Goal: Task Accomplishment & Management: Use online tool/utility

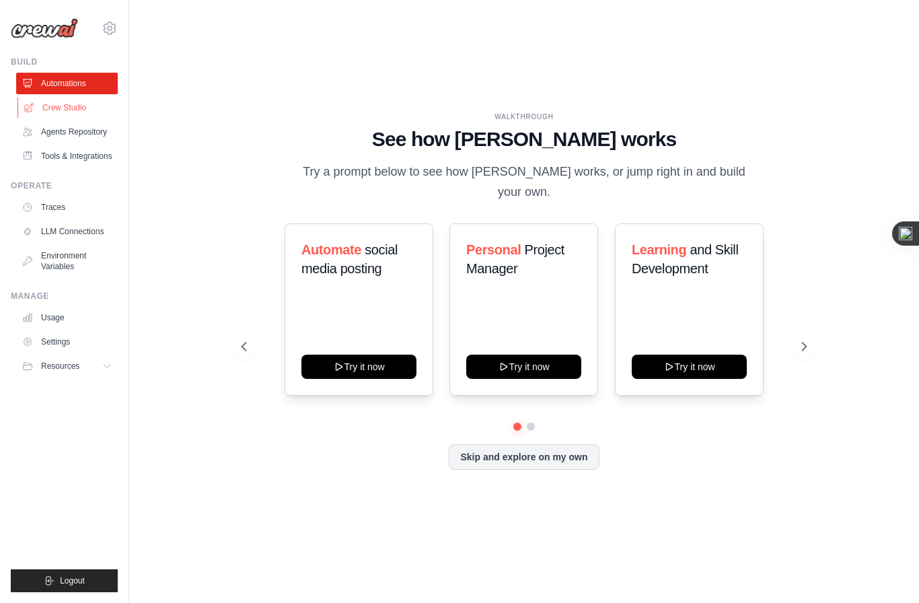
click at [81, 112] on link "Crew Studio" at bounding box center [68, 108] width 102 height 22
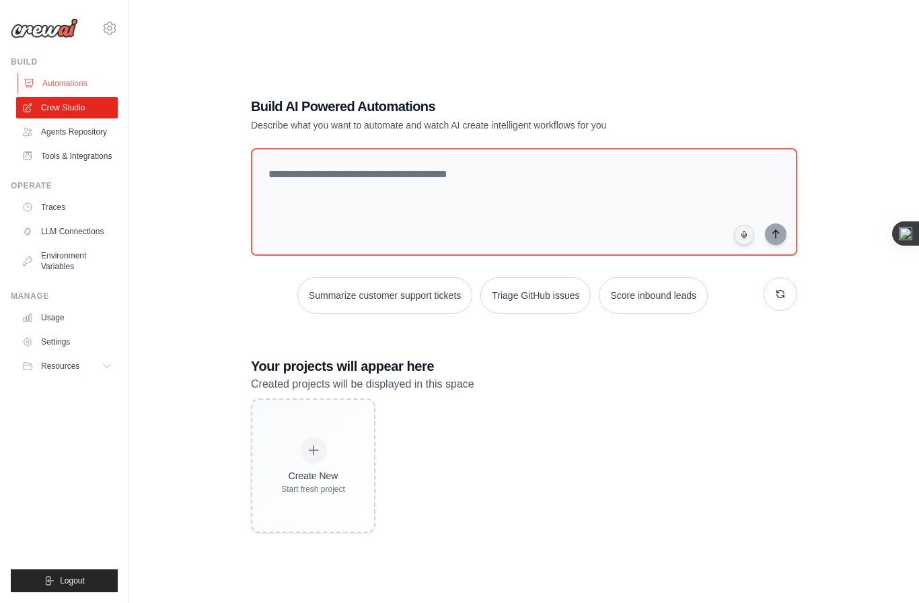
click at [68, 77] on link "Automations" at bounding box center [68, 84] width 102 height 22
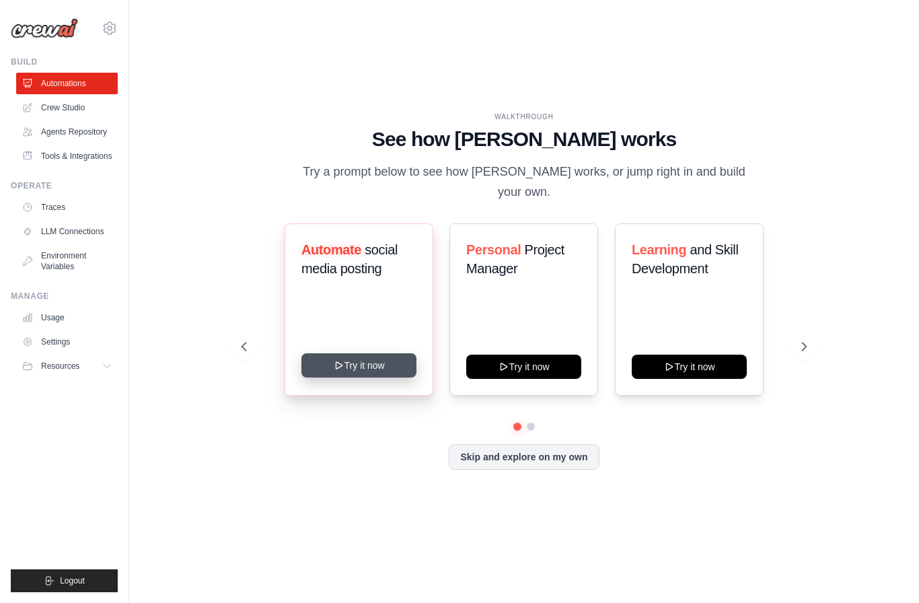
click at [357, 377] on button "Try it now" at bounding box center [358, 365] width 115 height 24
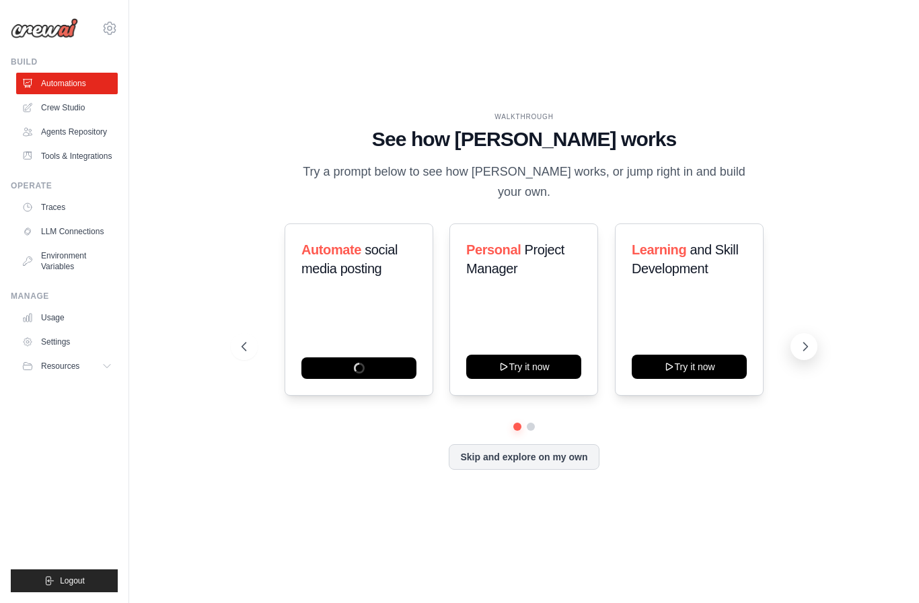
click at [812, 354] on button at bounding box center [804, 346] width 27 height 27
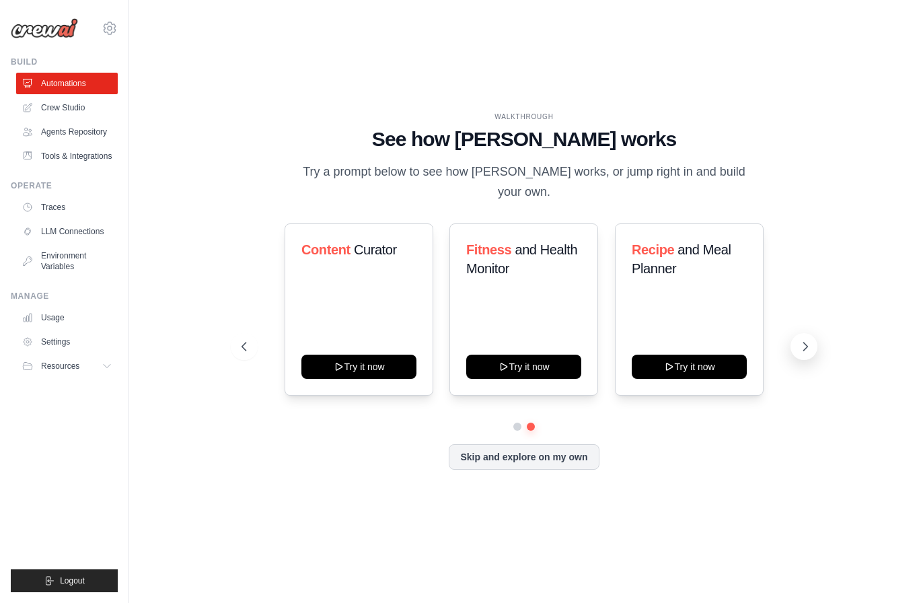
click at [802, 353] on icon at bounding box center [805, 346] width 13 height 13
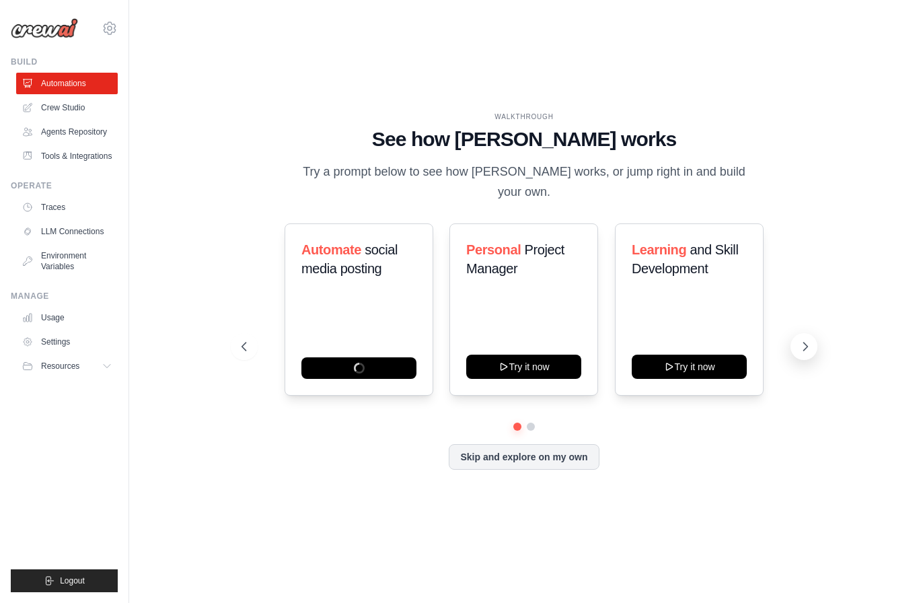
scroll to position [0, 0]
click at [807, 360] on button at bounding box center [804, 346] width 27 height 27
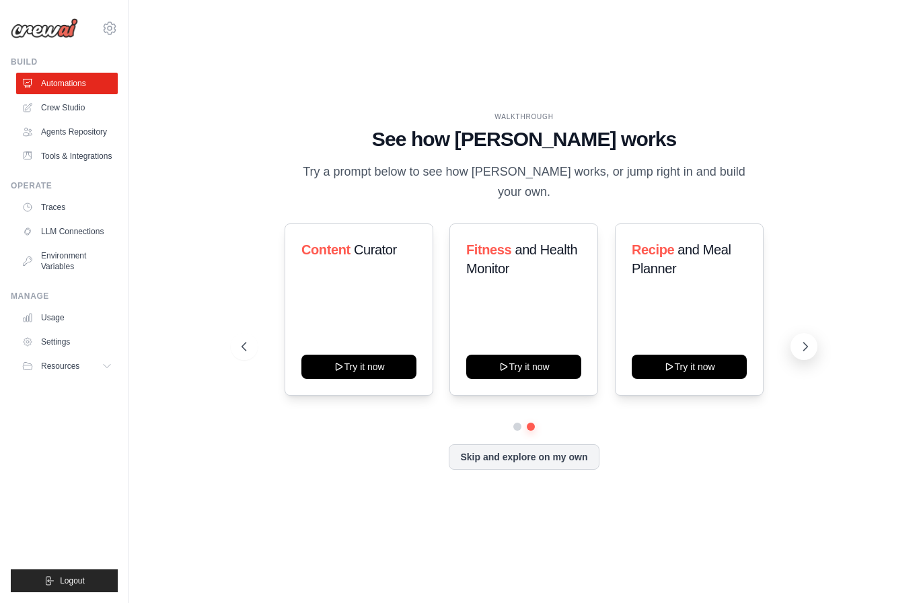
click at [811, 353] on icon at bounding box center [805, 346] width 13 height 13
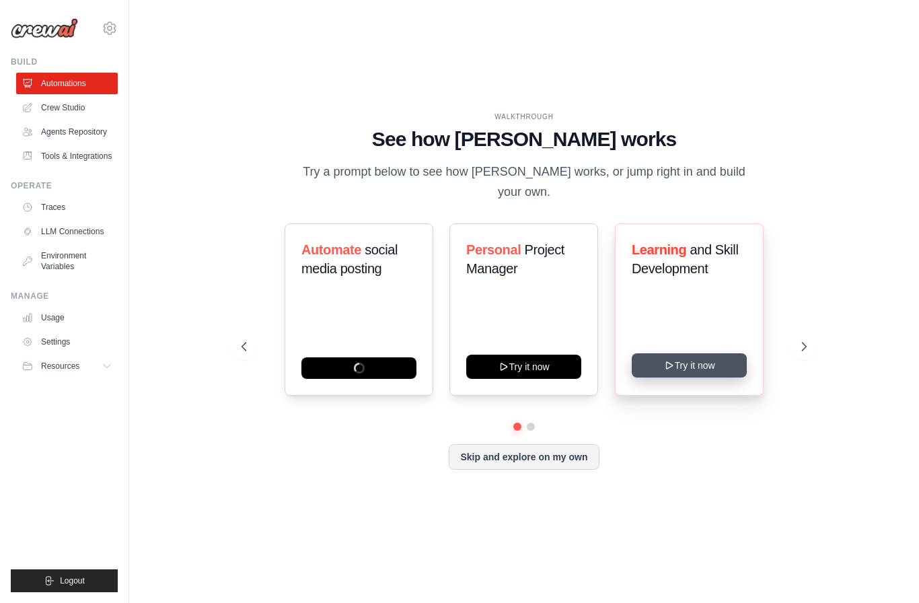
click at [707, 377] on button "Try it now" at bounding box center [689, 365] width 115 height 24
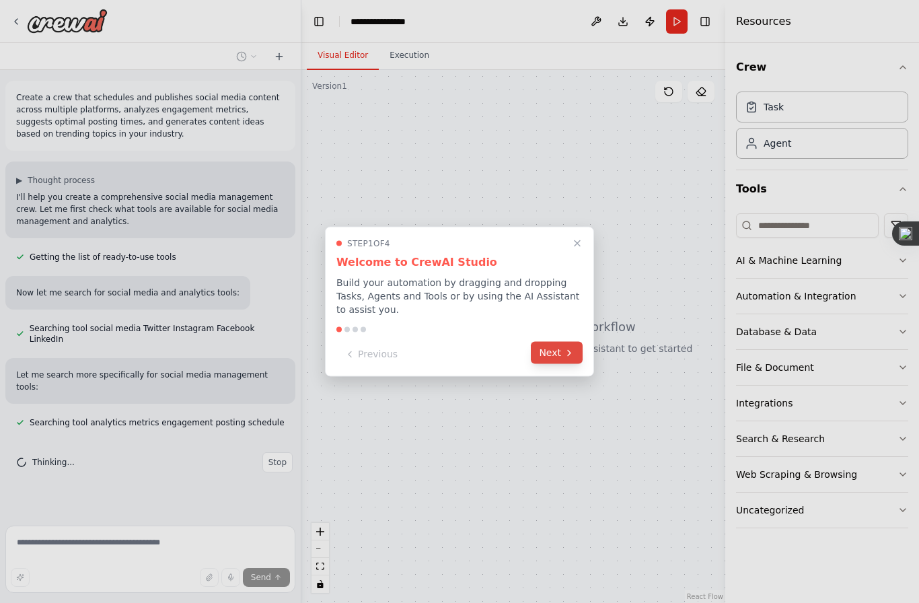
click at [565, 351] on icon at bounding box center [569, 352] width 11 height 11
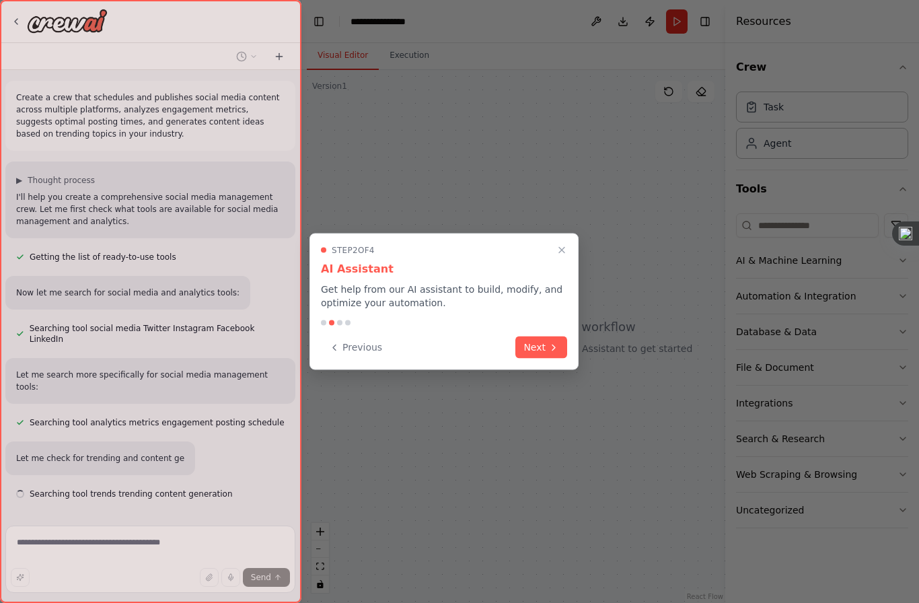
scroll to position [22, 0]
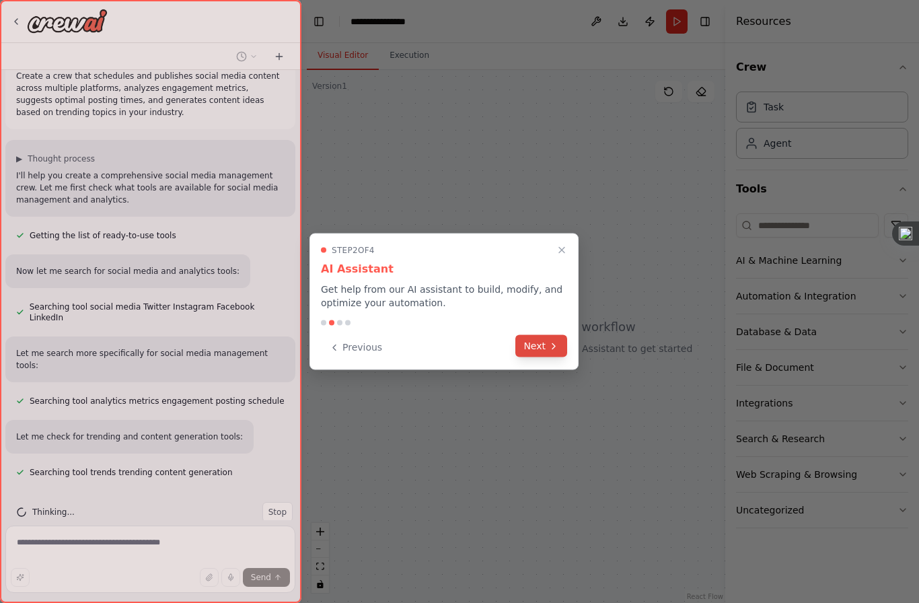
click at [542, 350] on button "Next" at bounding box center [541, 346] width 52 height 22
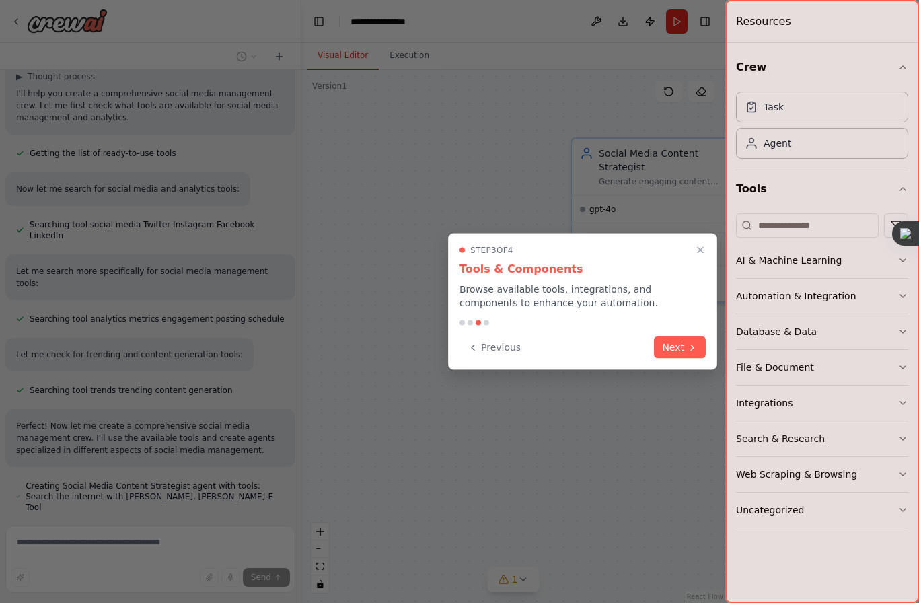
scroll to position [128, 0]
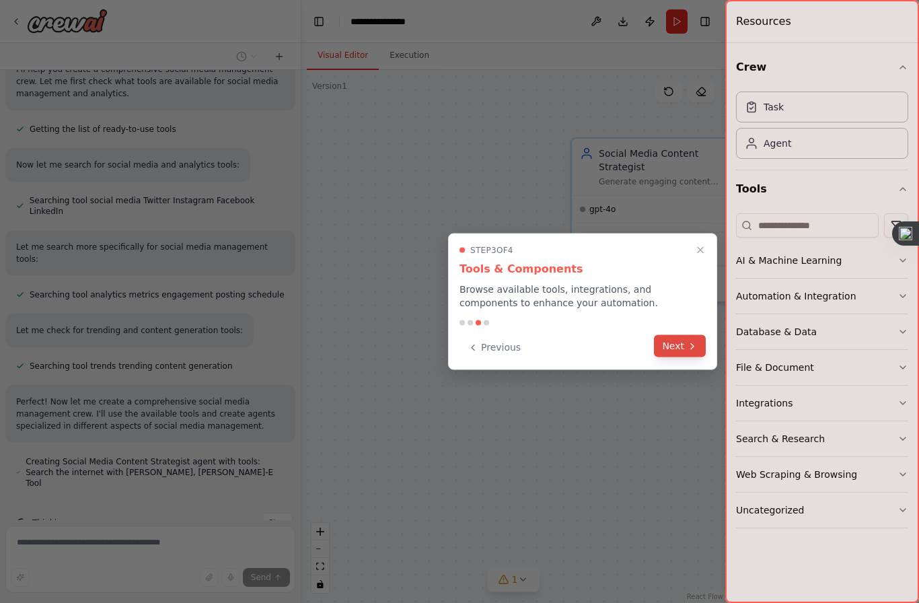
click at [684, 349] on button "Next" at bounding box center [680, 346] width 52 height 22
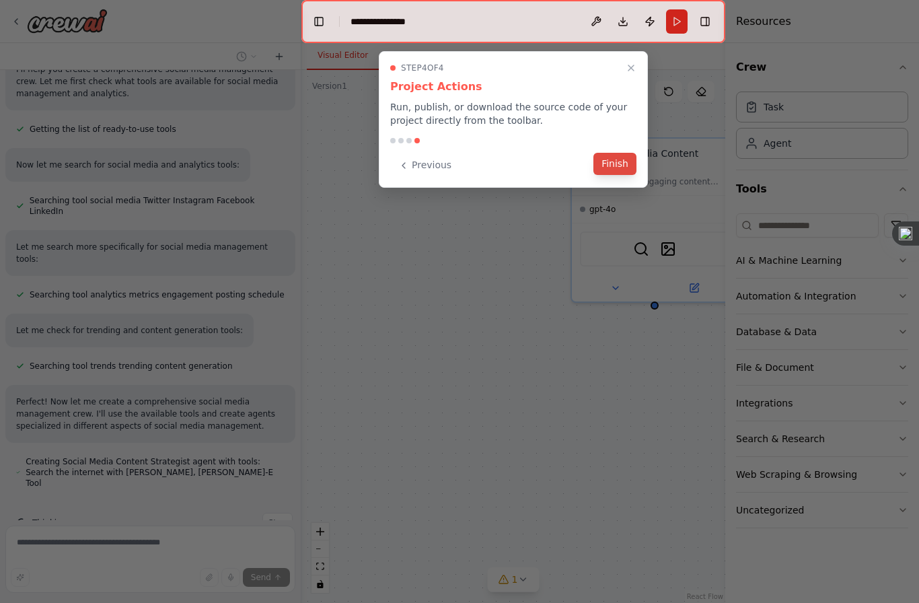
click at [613, 166] on button "Finish" at bounding box center [614, 164] width 43 height 22
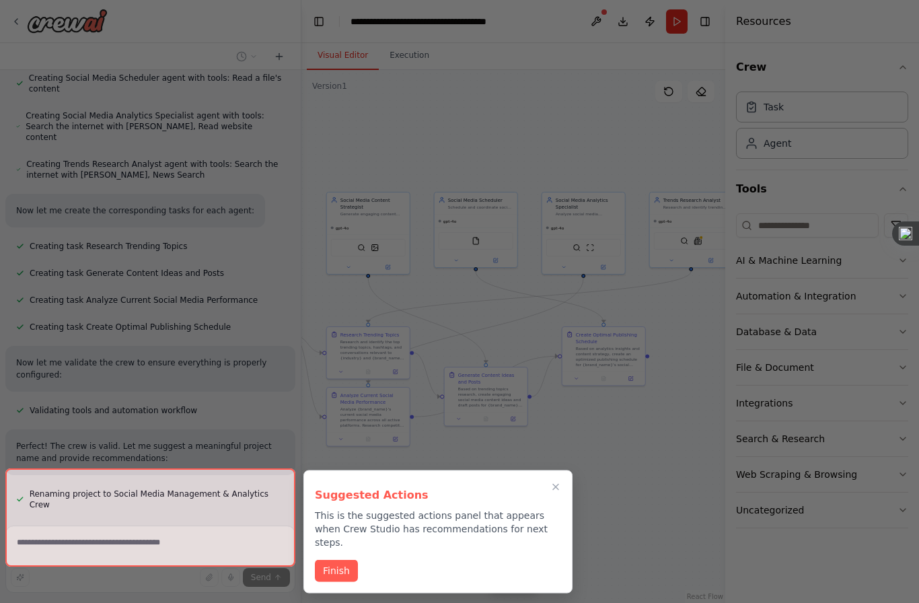
scroll to position [13, 0]
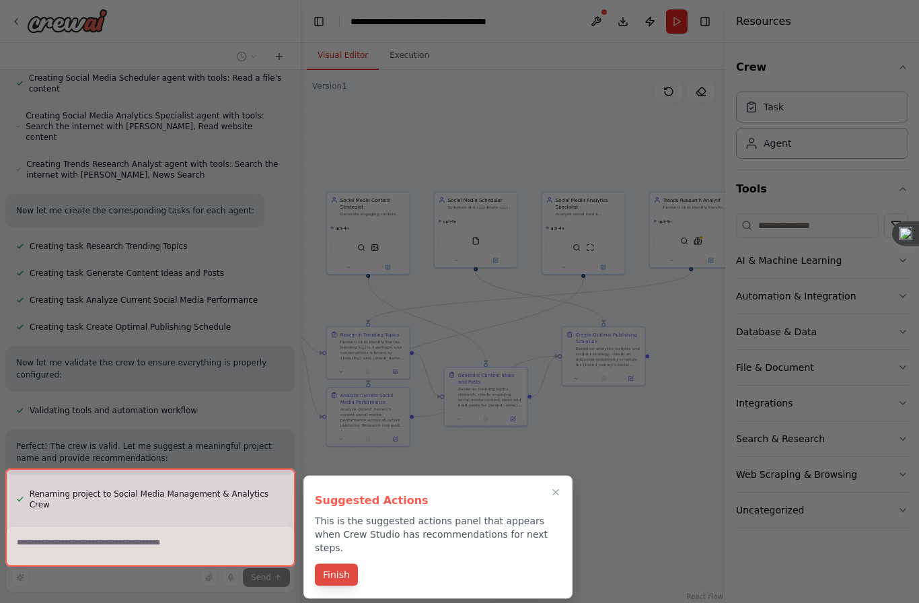
click at [340, 564] on button "Finish" at bounding box center [336, 575] width 43 height 22
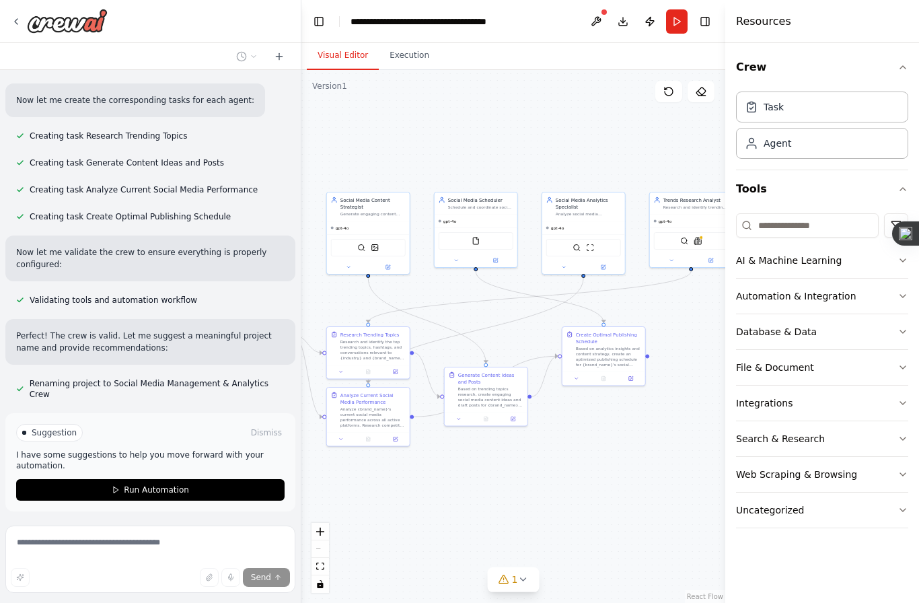
scroll to position [713, 0]
click at [646, 133] on div ".deletable-edge-delete-btn { width: 20px; height: 20px; border: 0px solid #ffff…" at bounding box center [513, 336] width 424 height 533
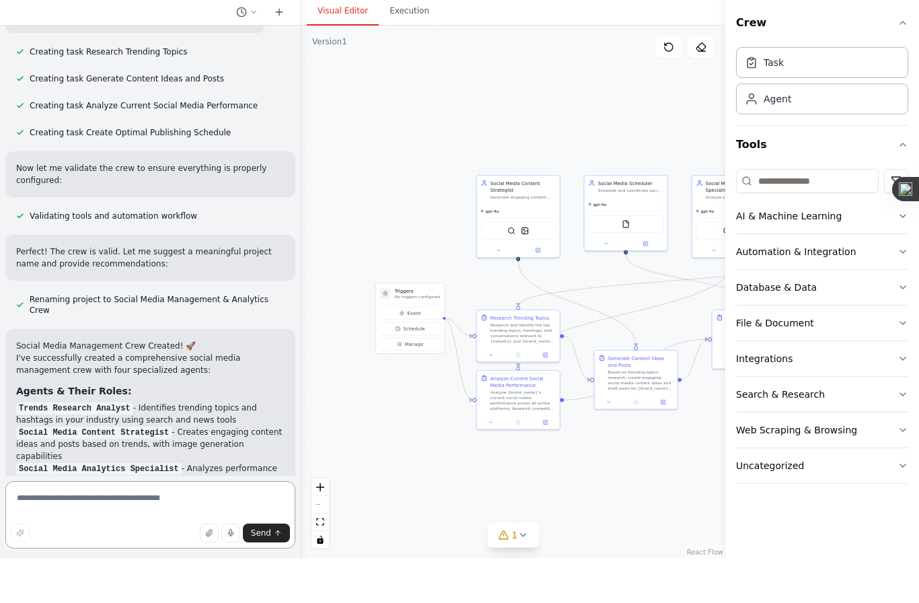
scroll to position [756, 0]
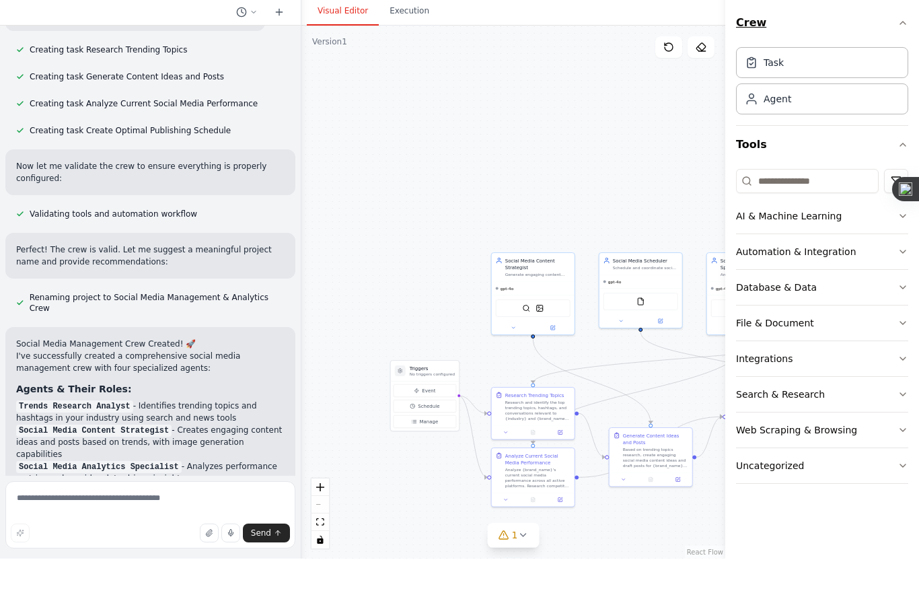
click at [809, 48] on button "Crew" at bounding box center [822, 67] width 172 height 38
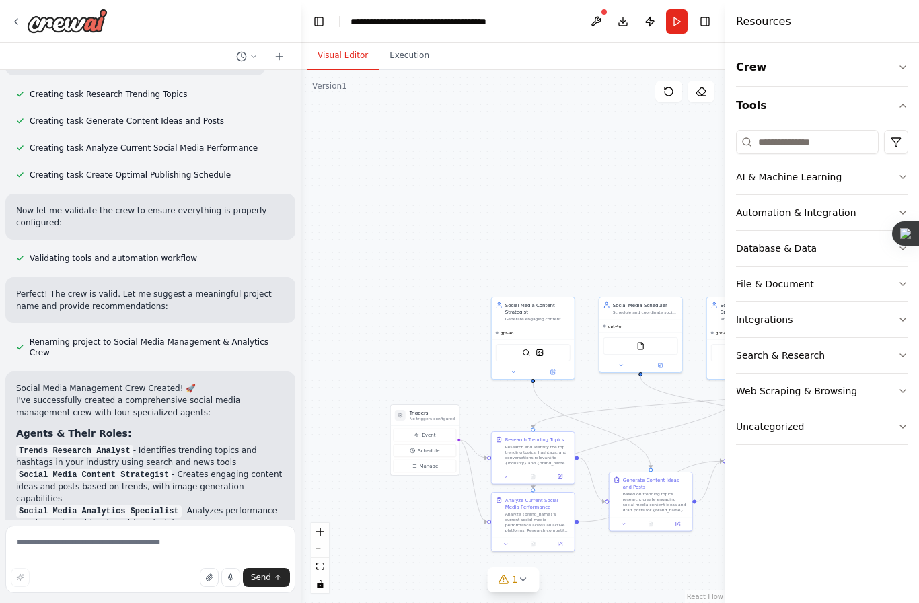
click at [854, 22] on div "Resources" at bounding box center [822, 21] width 194 height 43
click at [618, 109] on div ".deletable-edge-delete-btn { width: 20px; height: 20px; border: 0px solid #ffff…" at bounding box center [513, 336] width 424 height 533
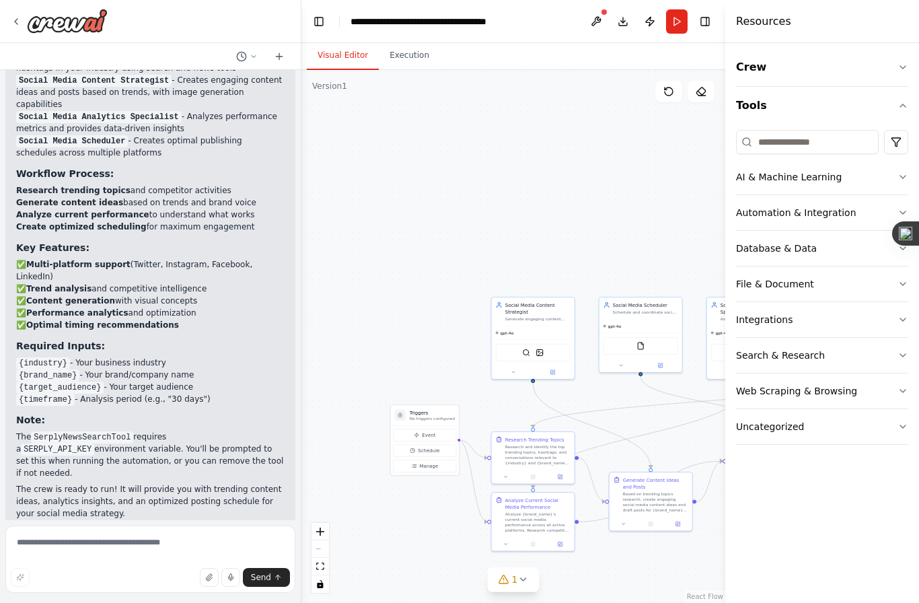
scroll to position [1151, 0]
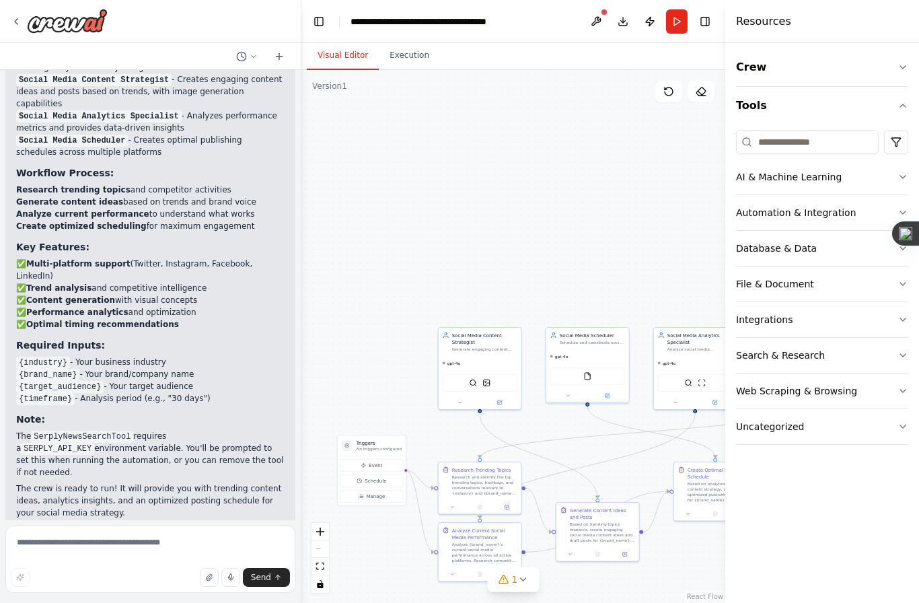
click at [647, 184] on div ".deletable-edge-delete-btn { width: 20px; height: 20px; border: 0px solid #ffff…" at bounding box center [513, 336] width 424 height 533
click at [413, 42] on button "Execution" at bounding box center [409, 56] width 61 height 28
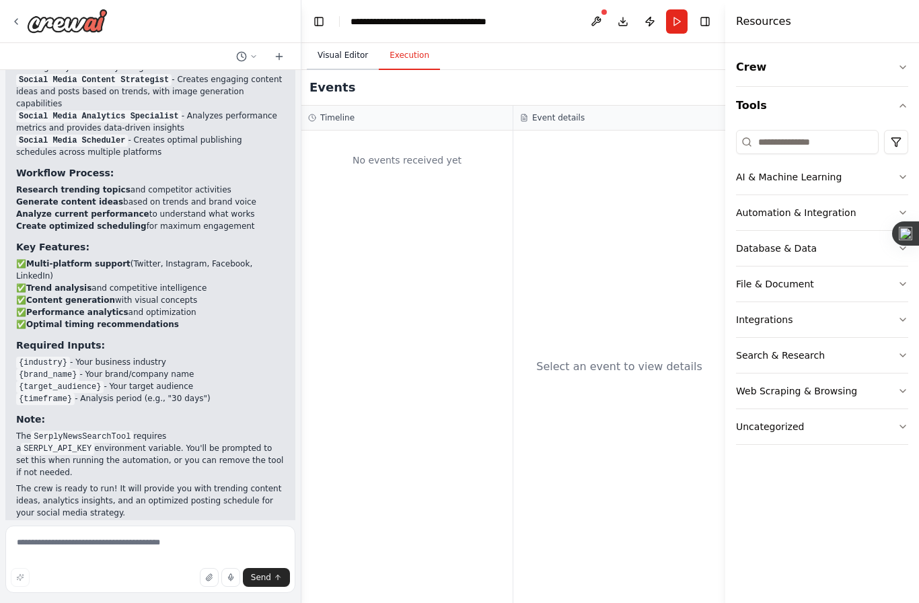
click at [346, 42] on button "Visual Editor" at bounding box center [343, 56] width 72 height 28
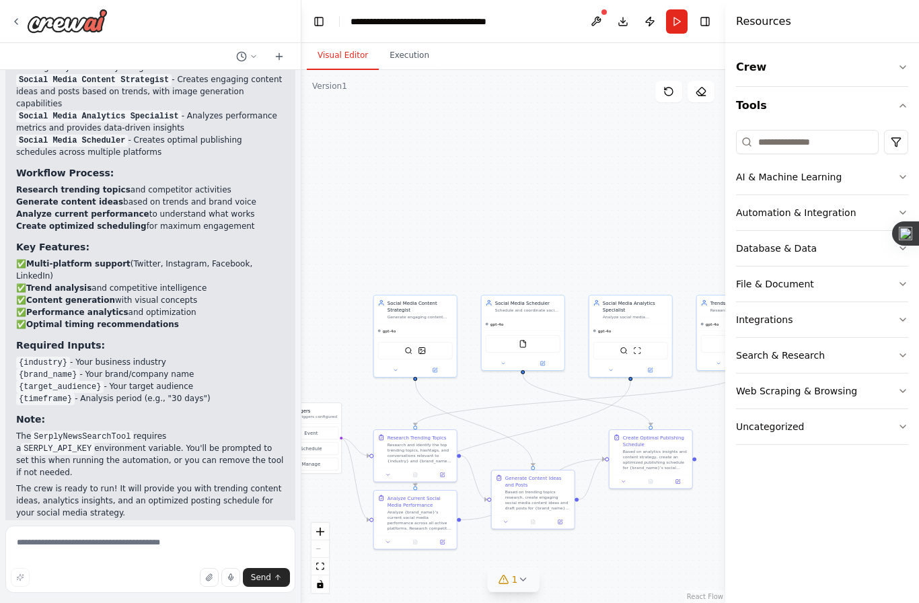
click at [536, 577] on button "1" at bounding box center [514, 579] width 52 height 25
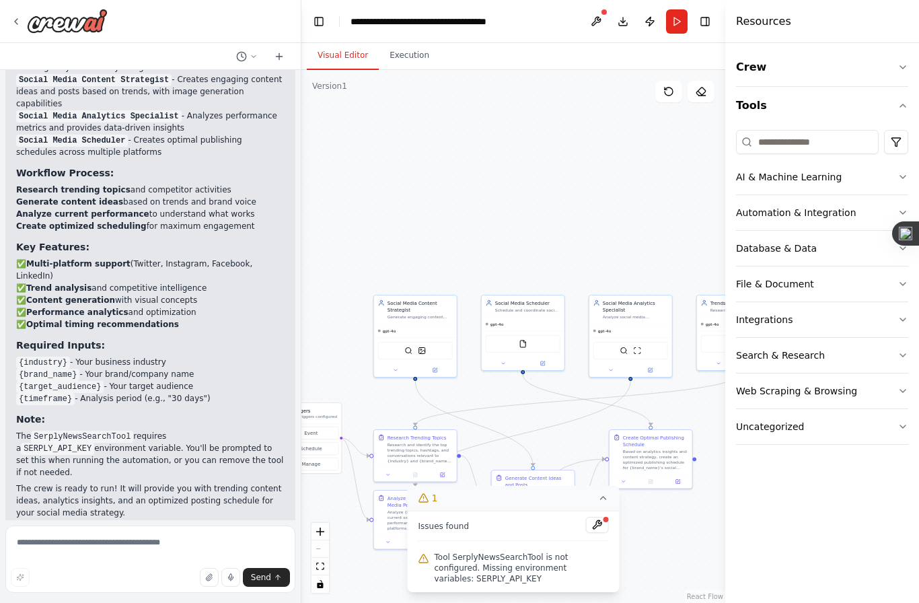
click at [604, 509] on button "1" at bounding box center [514, 498] width 212 height 25
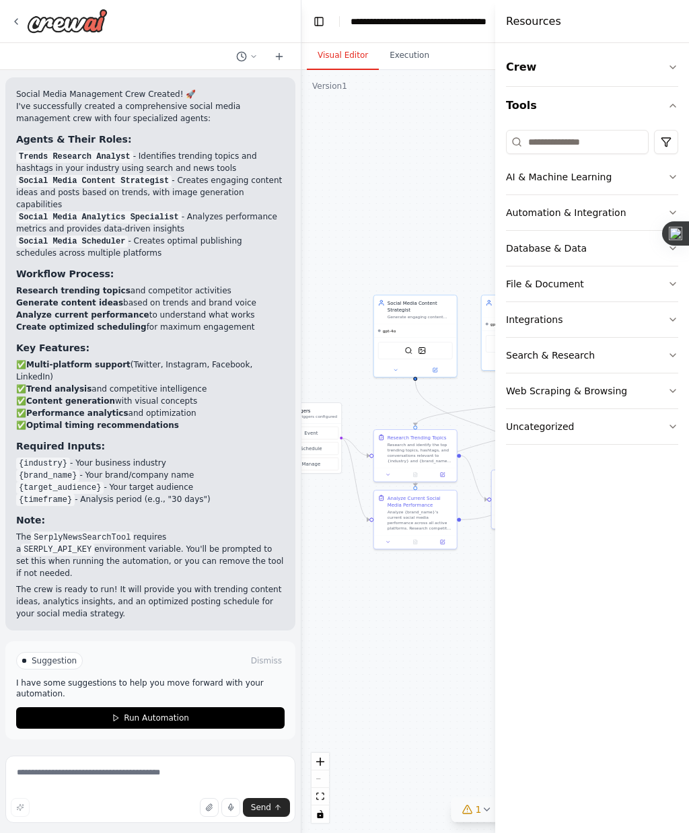
scroll to position [958, 0]
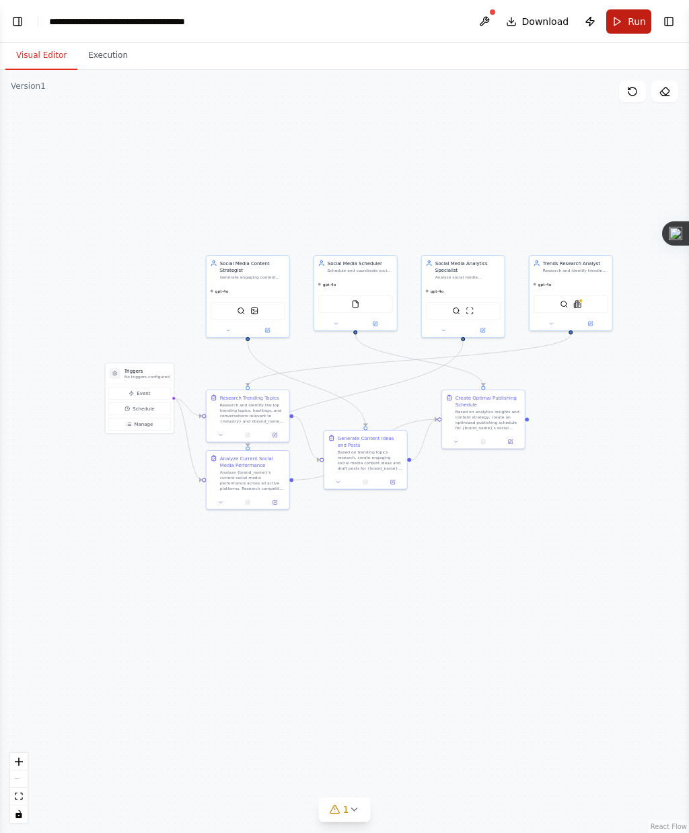
click at [633, 25] on span "Run" at bounding box center [637, 21] width 18 height 13
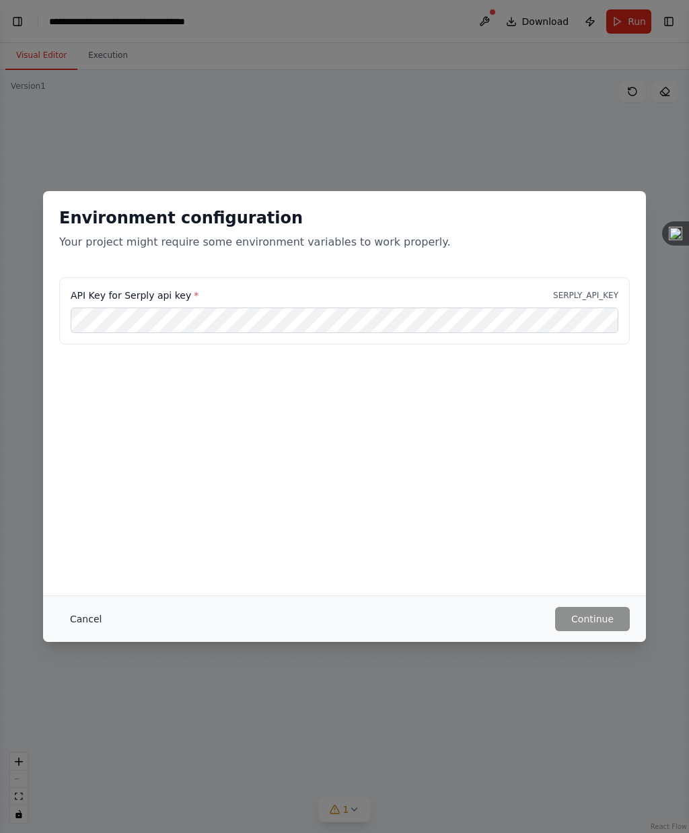
click at [96, 602] on button "Cancel" at bounding box center [85, 619] width 53 height 24
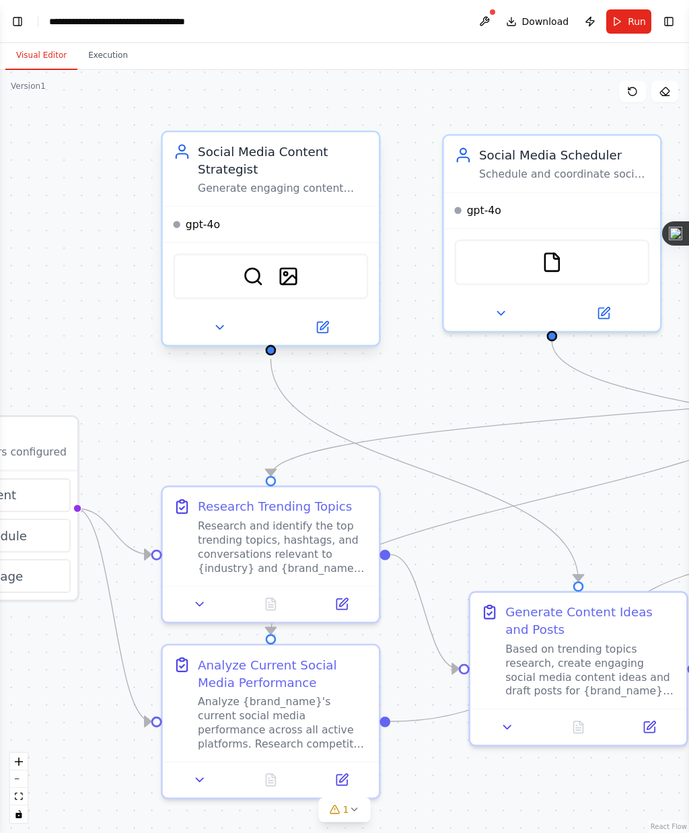
click at [289, 143] on div "Social Media Content Strategist Generate engaging content ideas and create comp…" at bounding box center [271, 170] width 216 height 74
click at [289, 143] on div "Social Media Content Strategist" at bounding box center [283, 160] width 170 height 35
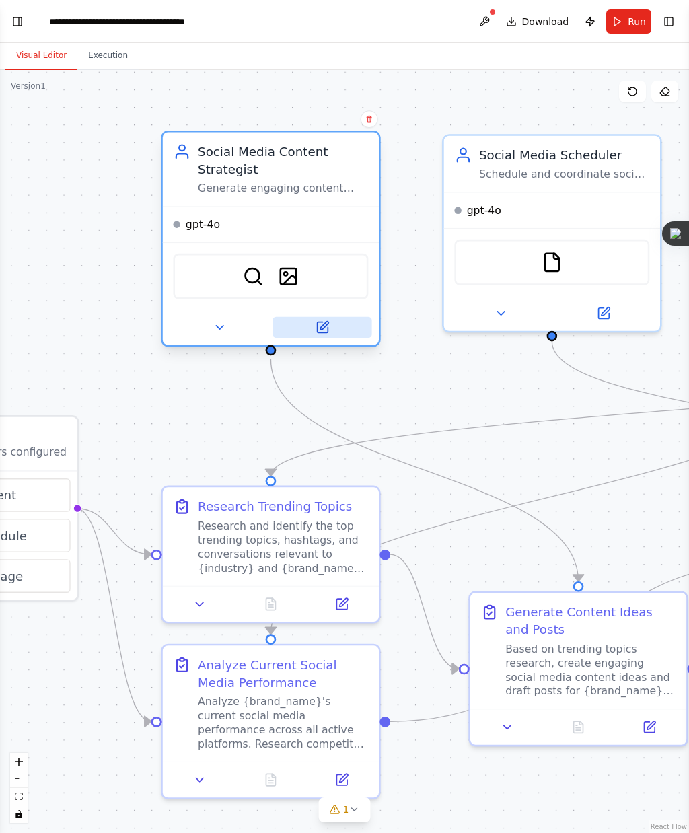
click at [334, 331] on button at bounding box center [322, 327] width 100 height 21
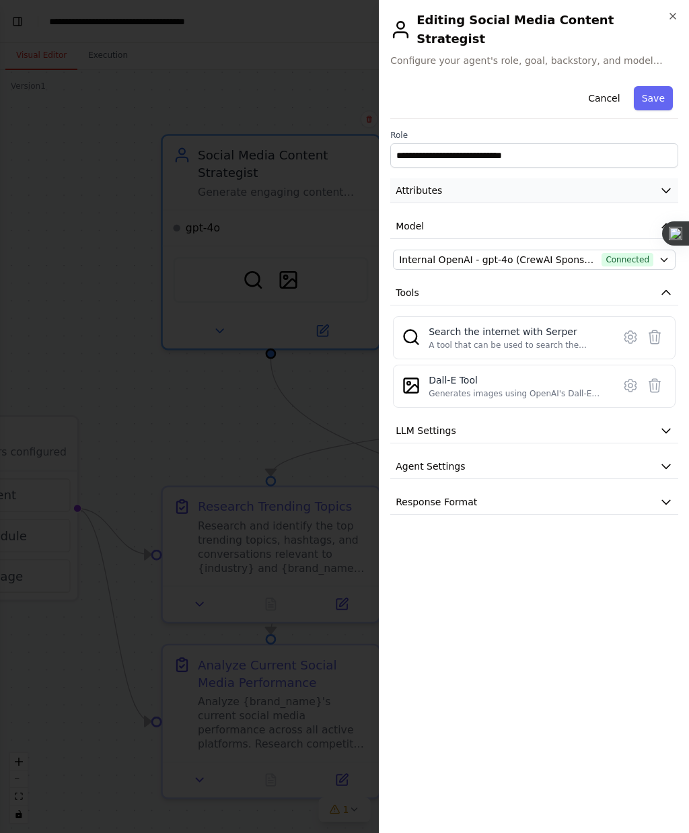
click at [657, 178] on button "Attributes" at bounding box center [534, 190] width 288 height 25
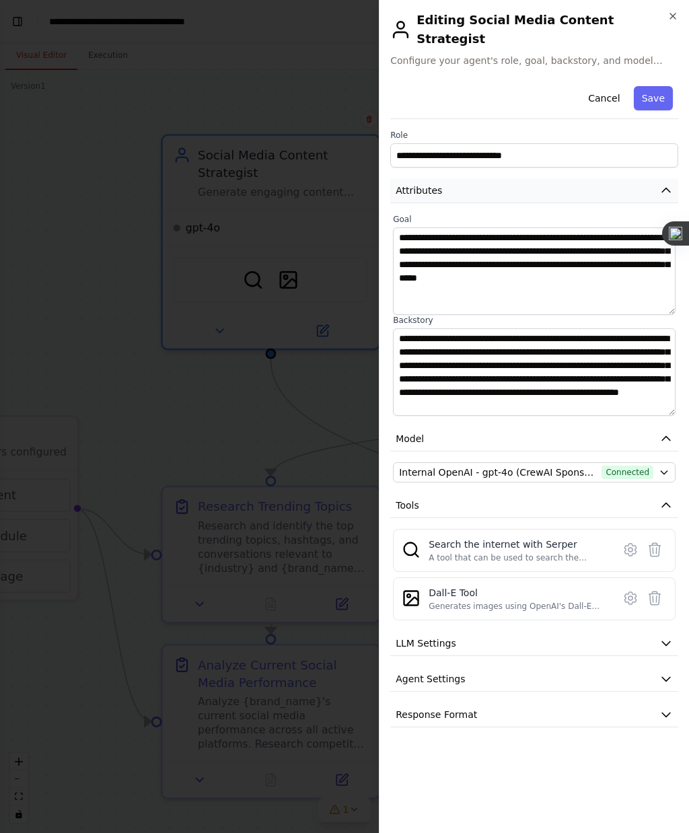
scroll to position [4, 0]
click at [653, 462] on button "Internal OpenAI - gpt-4o (CrewAI Sponsored OpenAI Connection) Connected" at bounding box center [534, 472] width 283 height 20
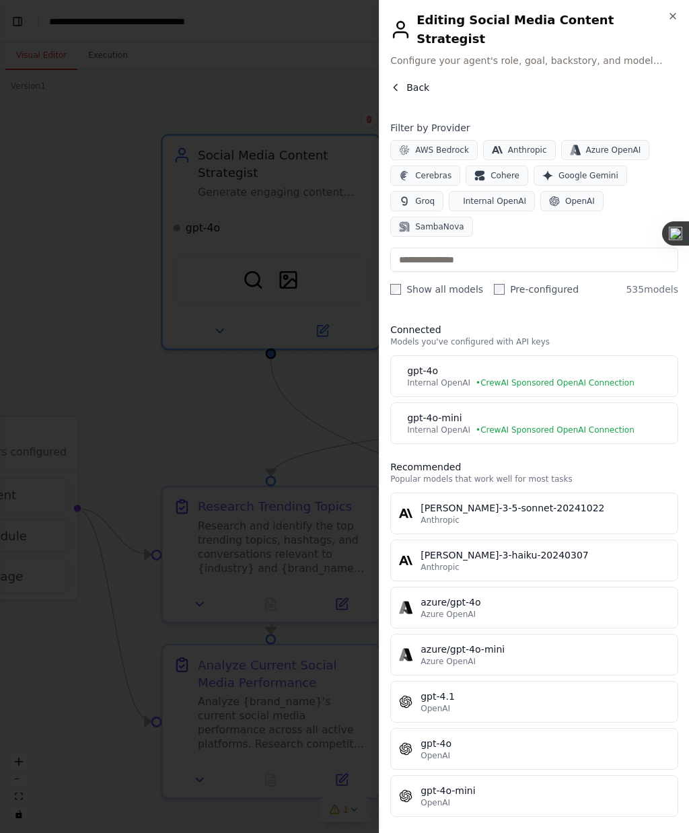
click at [415, 81] on span "Back" at bounding box center [417, 87] width 23 height 13
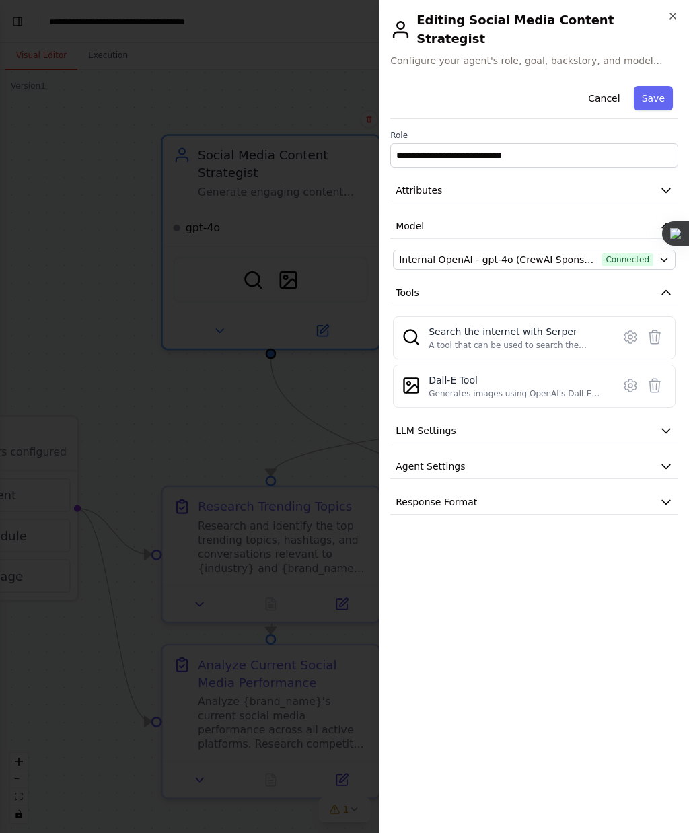
click at [259, 429] on div at bounding box center [344, 416] width 689 height 833
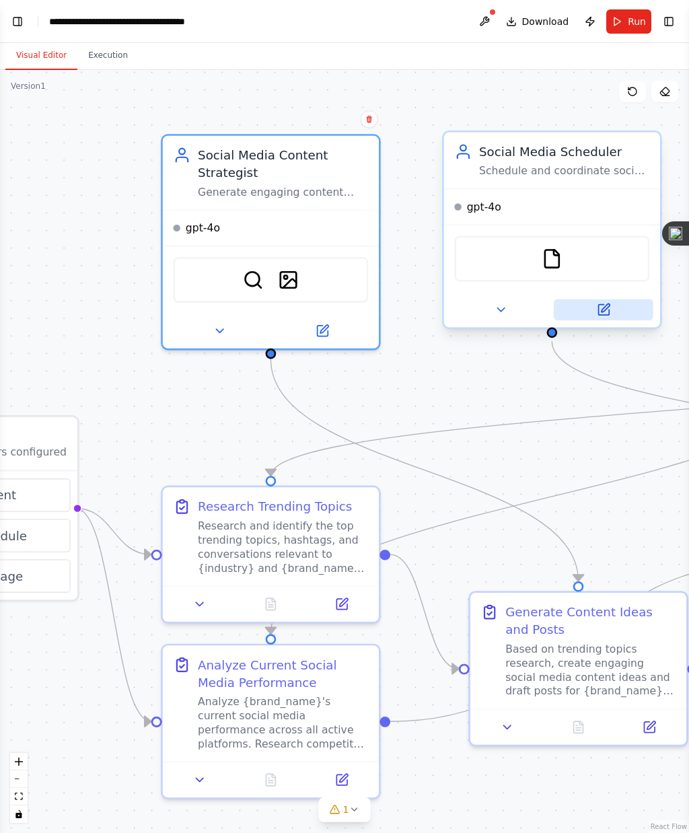
click at [612, 299] on button at bounding box center [604, 309] width 100 height 21
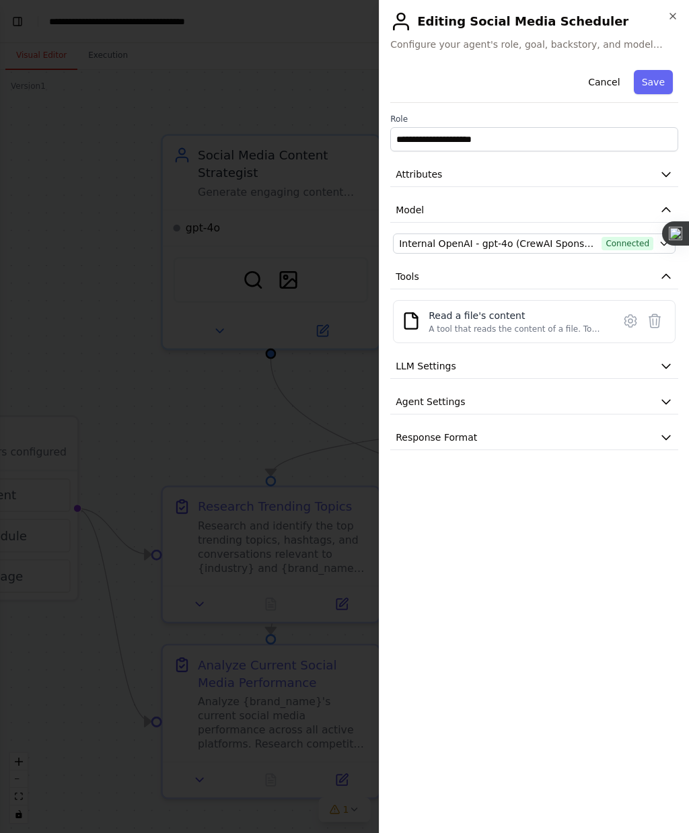
scroll to position [0, 0]
click at [663, 373] on button "LLM Settings" at bounding box center [534, 366] width 288 height 25
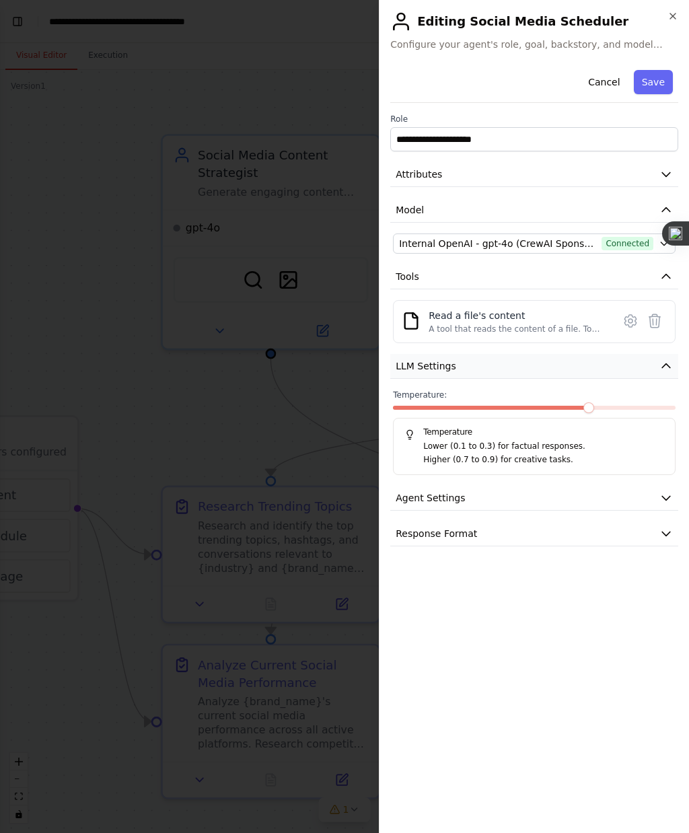
click at [664, 374] on button "LLM Settings" at bounding box center [534, 366] width 288 height 25
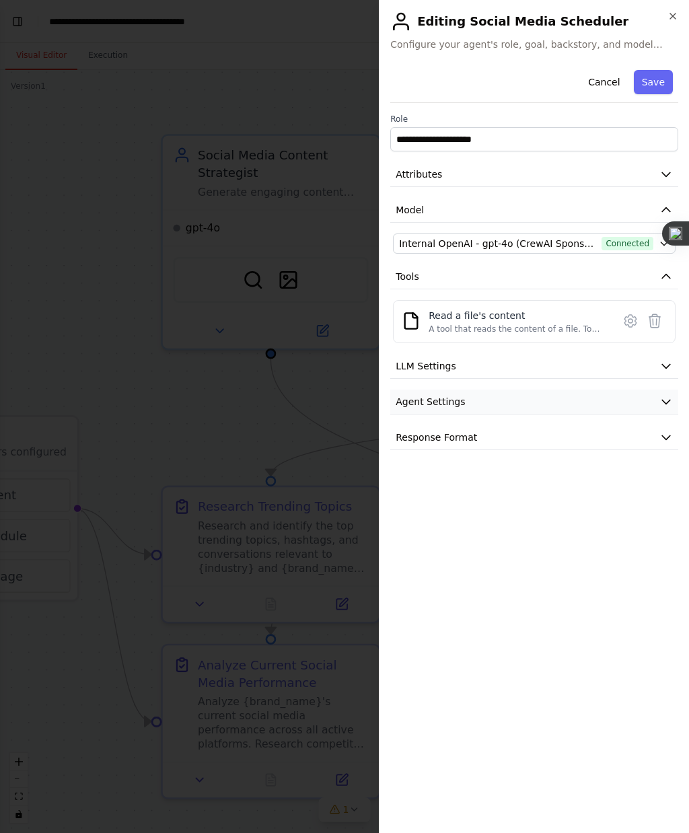
click at [669, 404] on icon "button" at bounding box center [665, 401] width 13 height 13
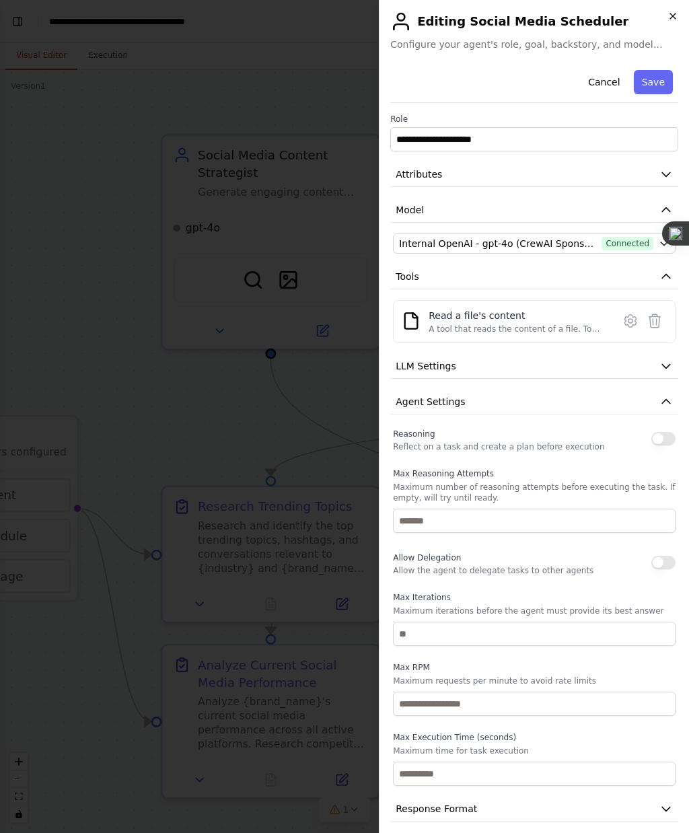
click at [671, 17] on icon "button" at bounding box center [672, 15] width 5 height 5
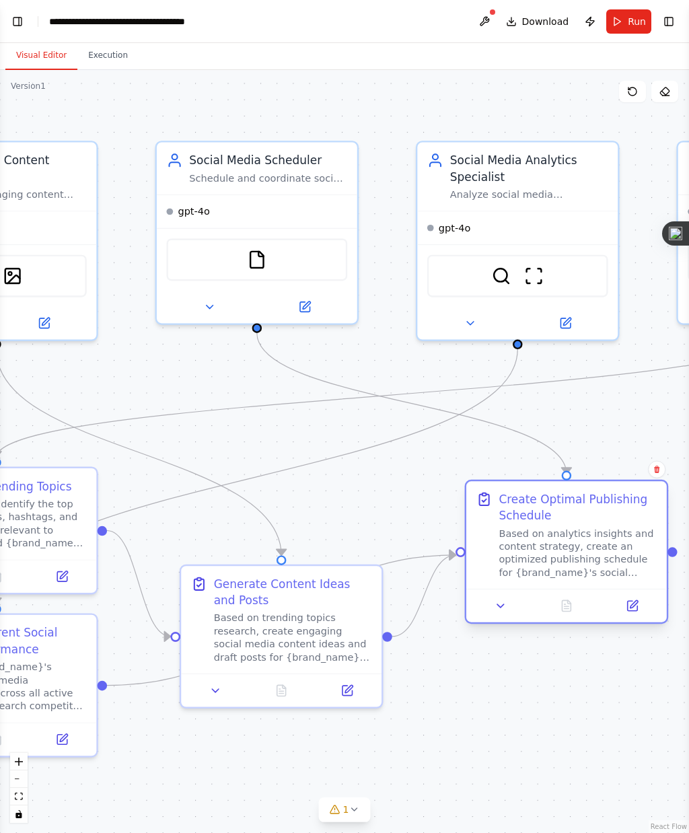
click at [582, 523] on div "Create Optimal Publishing Schedule" at bounding box center [578, 507] width 158 height 32
click at [636, 602] on icon at bounding box center [632, 606] width 10 height 10
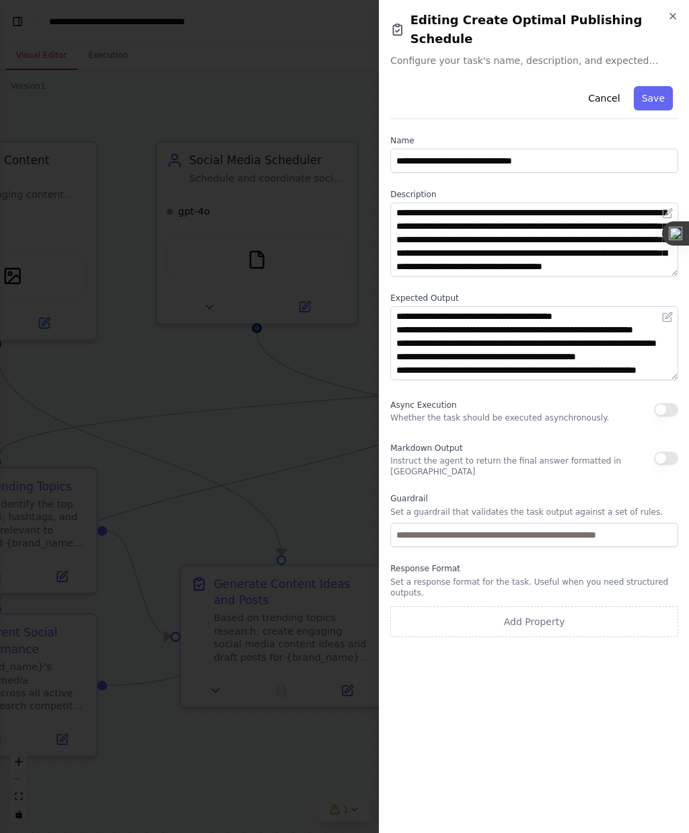
click at [327, 517] on div at bounding box center [344, 416] width 689 height 833
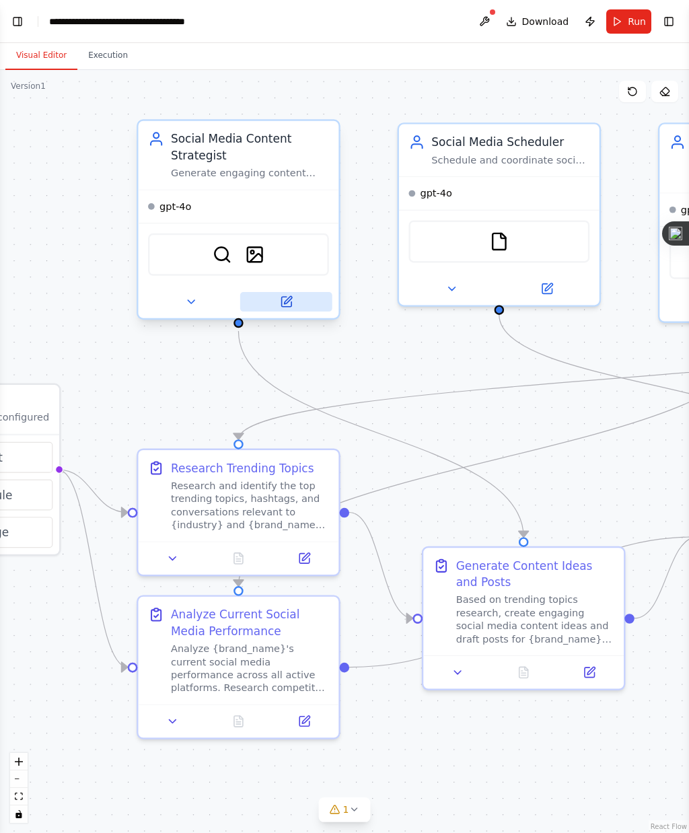
click at [287, 312] on button at bounding box center [286, 302] width 92 height 20
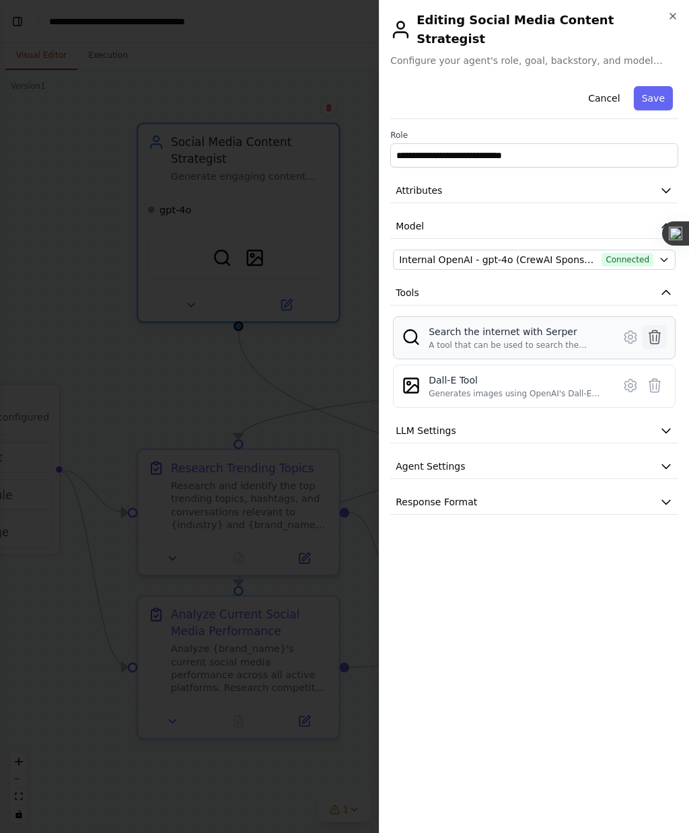
click at [656, 330] on button at bounding box center [655, 337] width 24 height 24
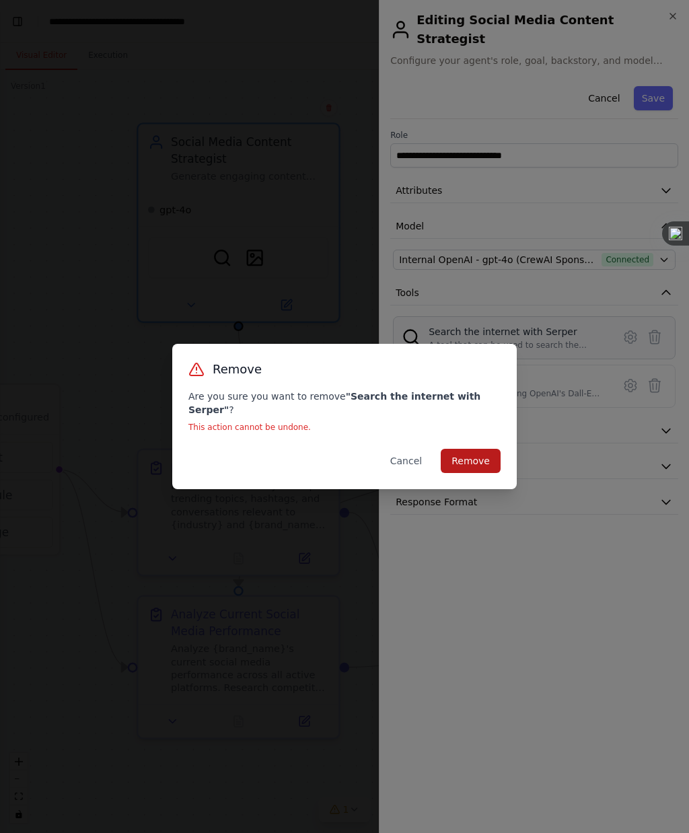
click at [474, 451] on button "Remove" at bounding box center [471, 461] width 60 height 24
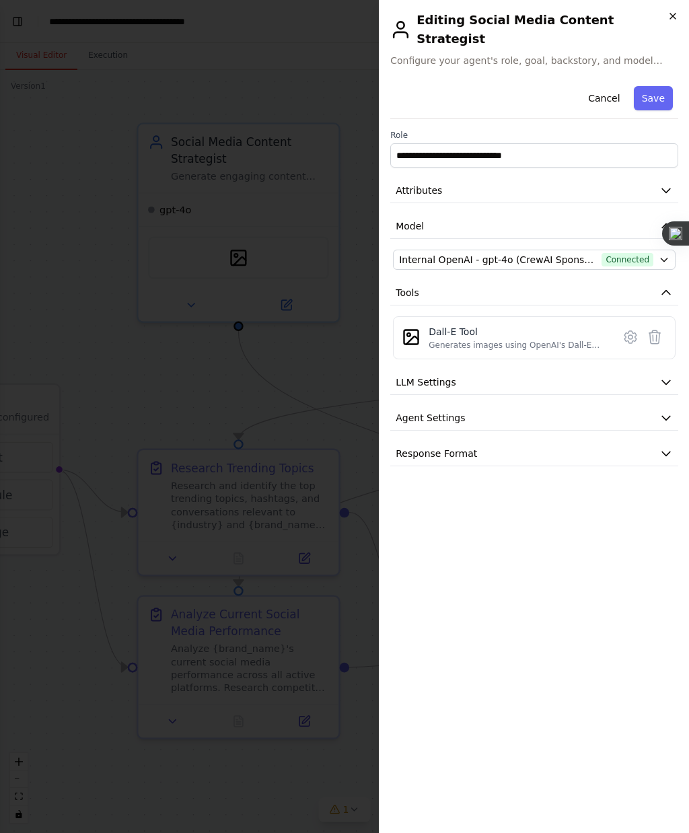
click at [670, 13] on icon "button" at bounding box center [672, 16] width 11 height 11
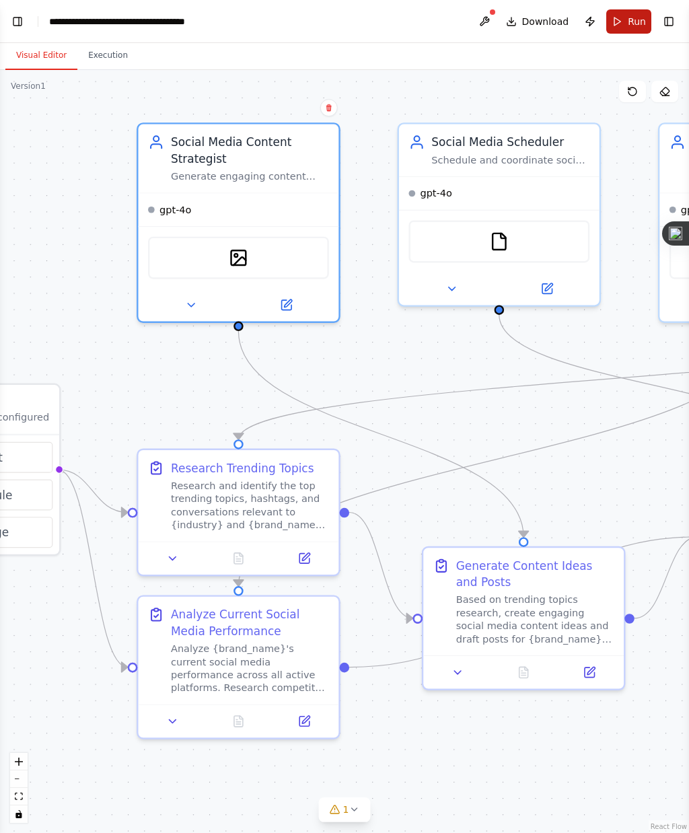
click at [633, 23] on span "Run" at bounding box center [637, 21] width 18 height 13
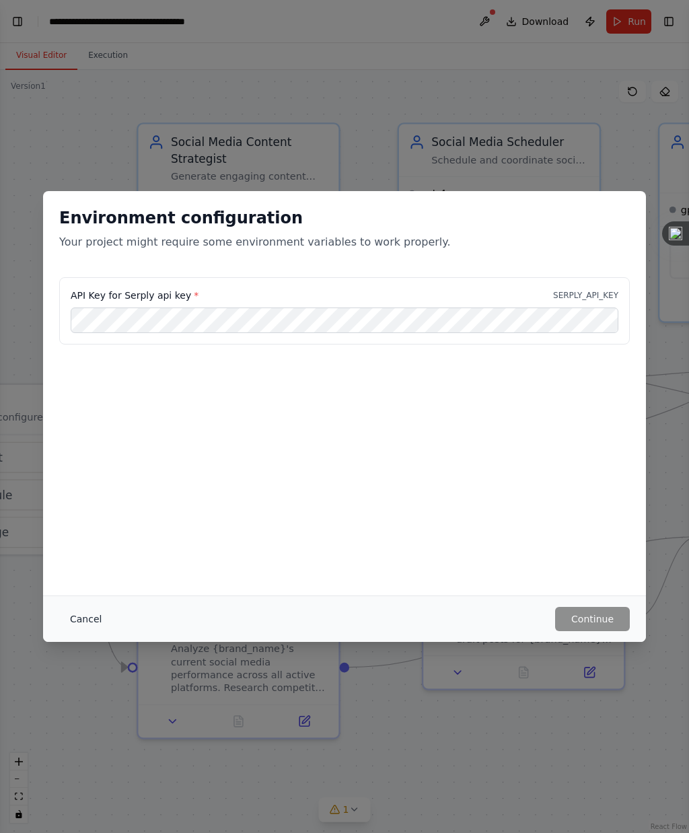
click at [81, 602] on button "Cancel" at bounding box center [85, 619] width 53 height 24
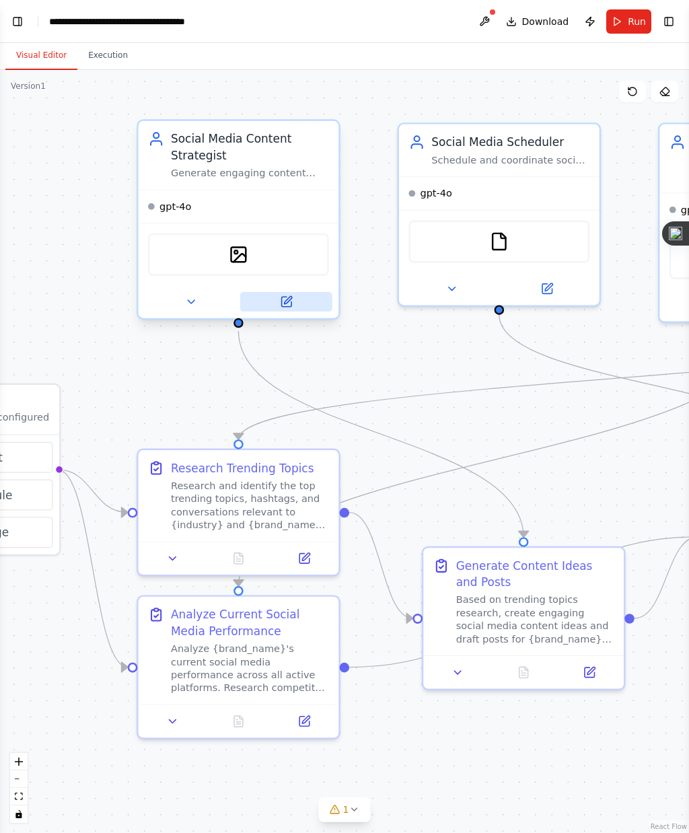
click at [284, 305] on icon at bounding box center [286, 302] width 10 height 10
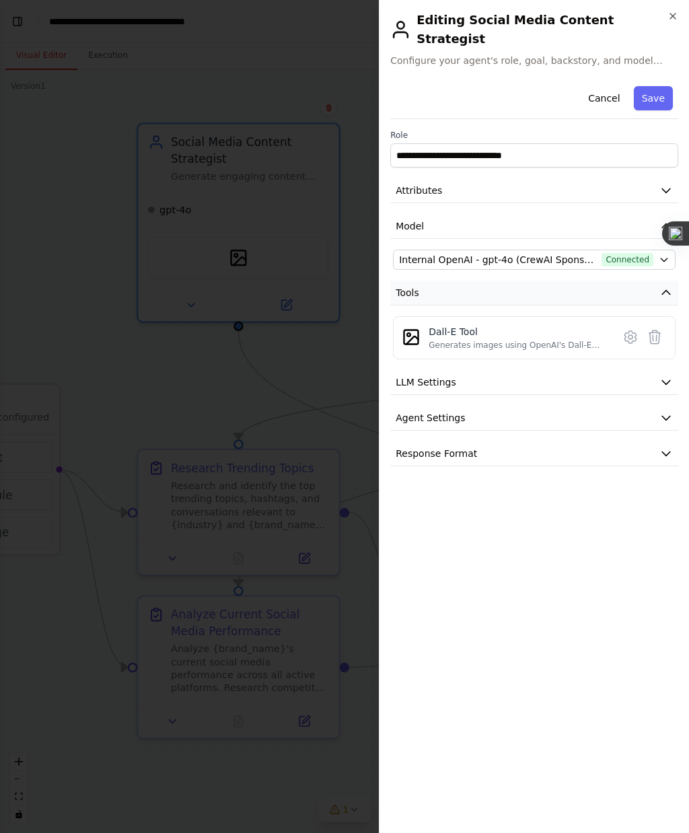
click at [669, 286] on icon "button" at bounding box center [665, 292] width 13 height 13
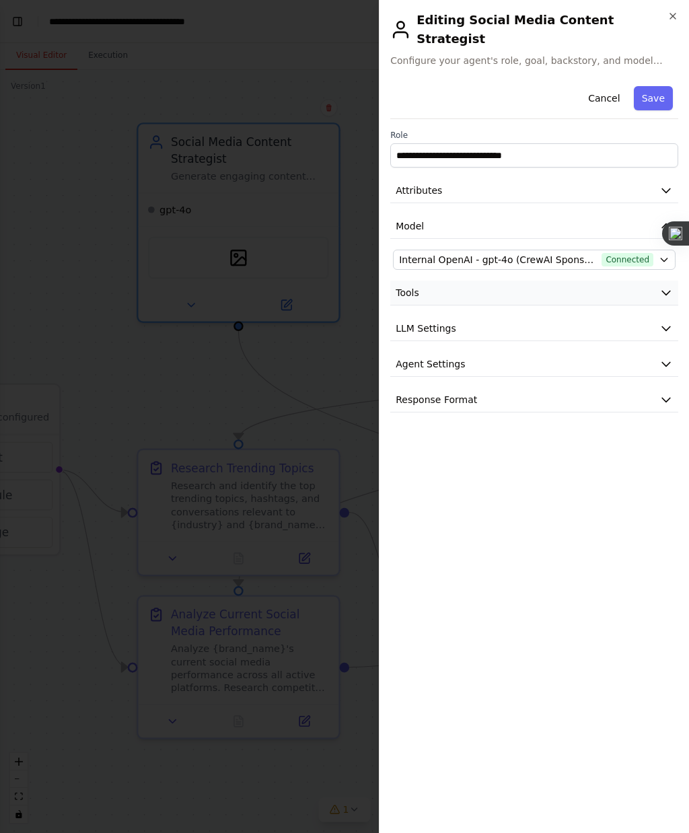
click at [661, 286] on icon "button" at bounding box center [665, 292] width 13 height 13
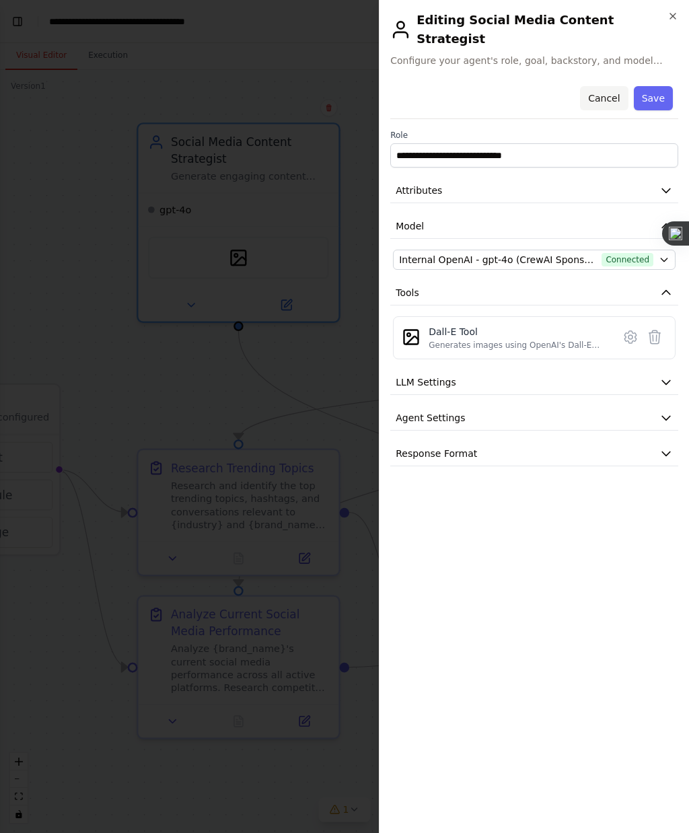
click at [607, 86] on button "Cancel" at bounding box center [604, 98] width 48 height 24
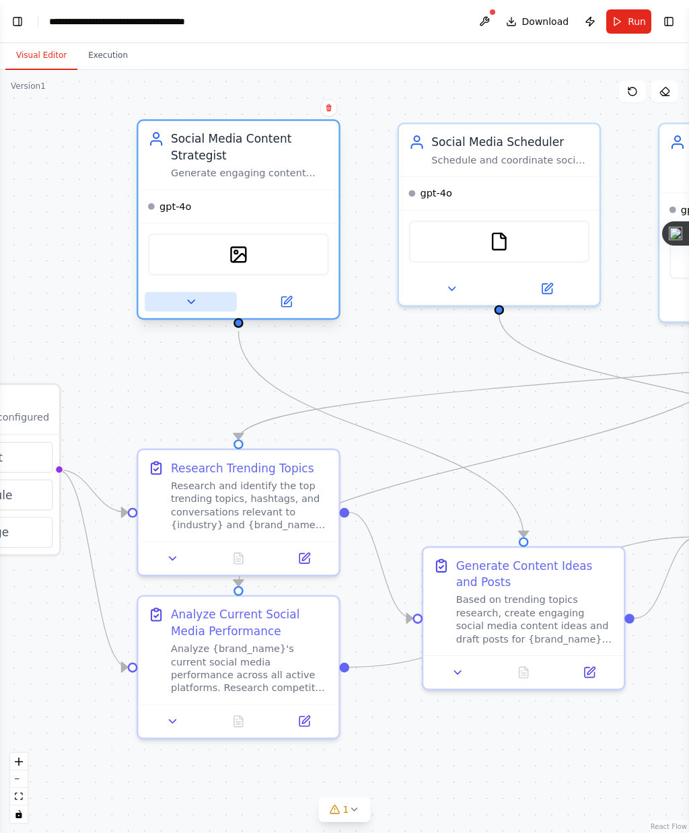
click at [189, 306] on icon at bounding box center [190, 301] width 13 height 13
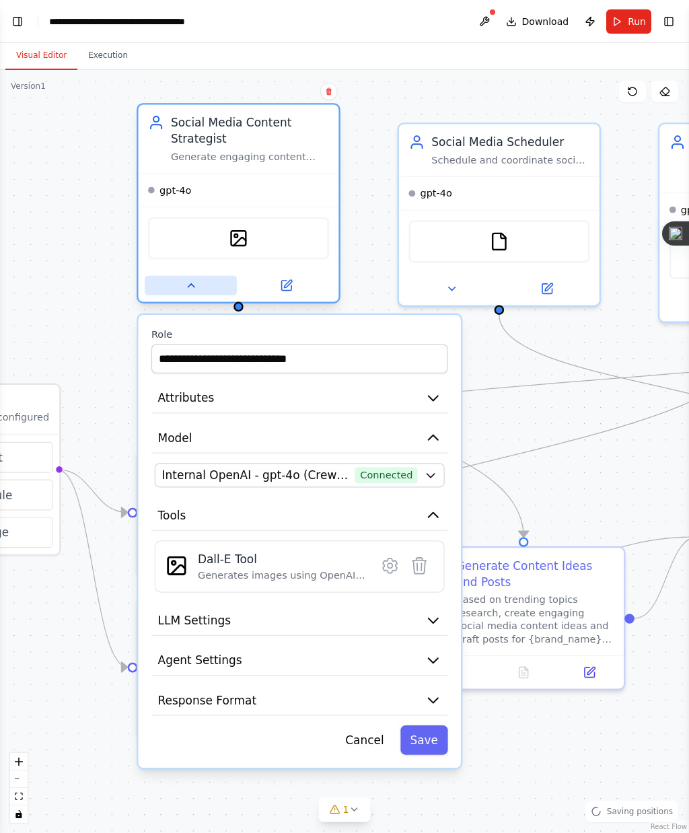
click at [201, 291] on button at bounding box center [191, 286] width 92 height 20
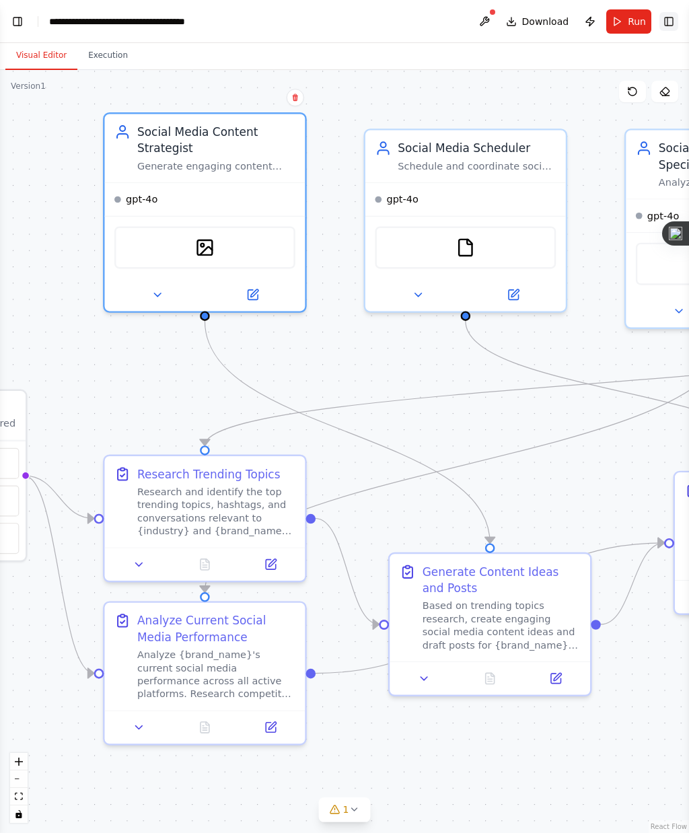
click at [671, 17] on button "Toggle Right Sidebar" at bounding box center [668, 21] width 19 height 19
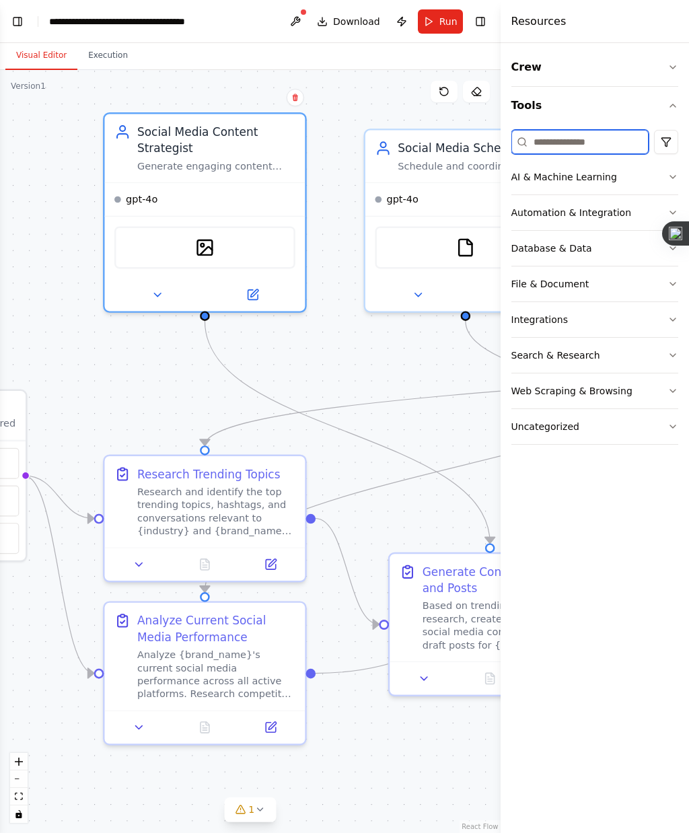
click at [601, 144] on input at bounding box center [579, 142] width 137 height 24
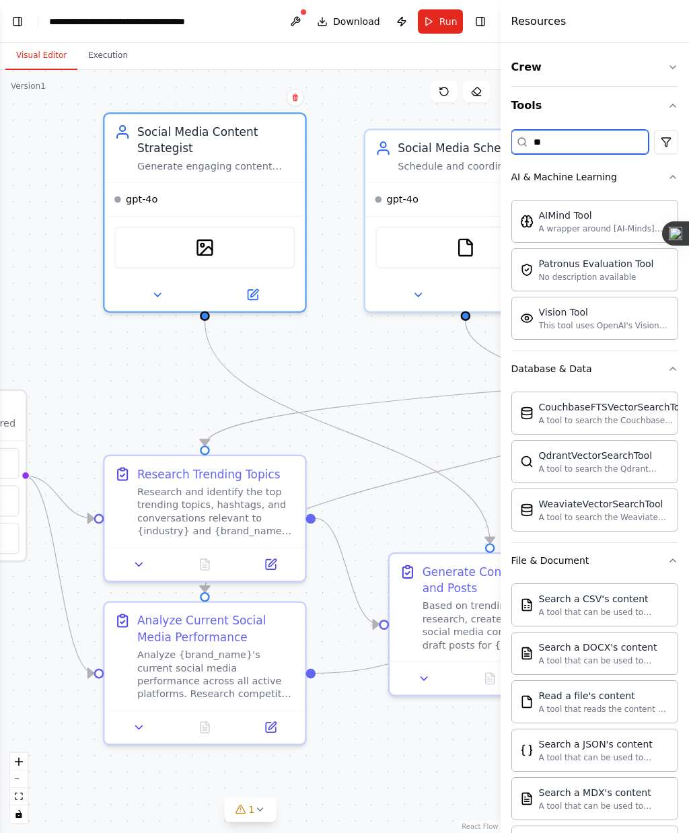
type input "**"
click at [334, 316] on div ".deletable-edge-delete-btn { width: 20px; height: 20px; border: 0px solid #ffff…" at bounding box center [250, 451] width 501 height 763
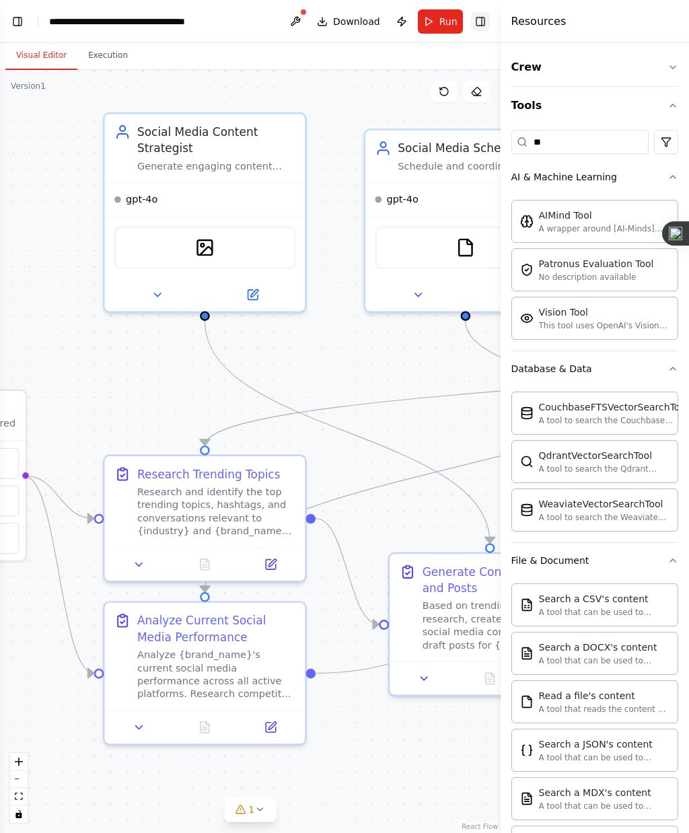
click at [488, 15] on button "Toggle Right Sidebar" at bounding box center [480, 21] width 19 height 19
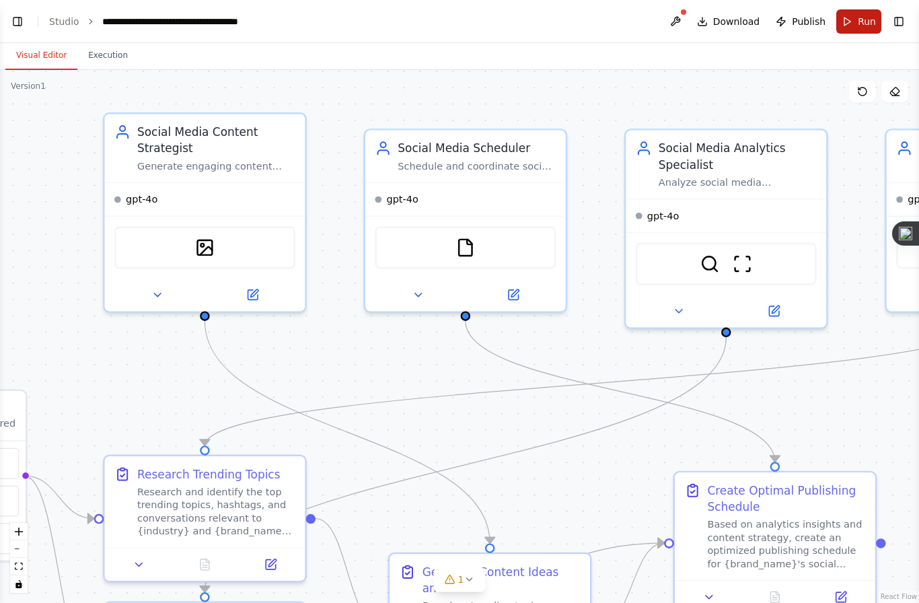
click at [860, 24] on span "Run" at bounding box center [867, 21] width 18 height 13
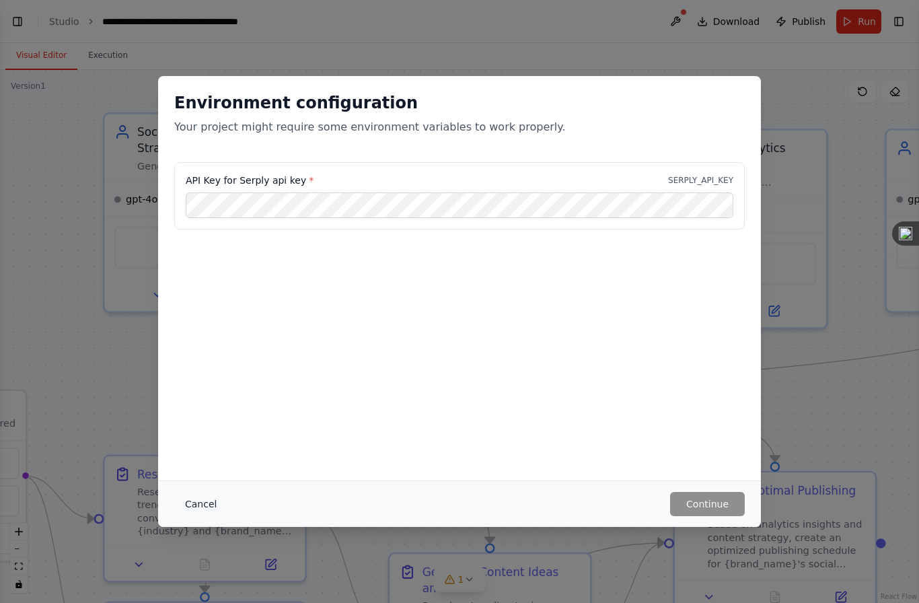
click at [198, 499] on button "Cancel" at bounding box center [200, 504] width 53 height 24
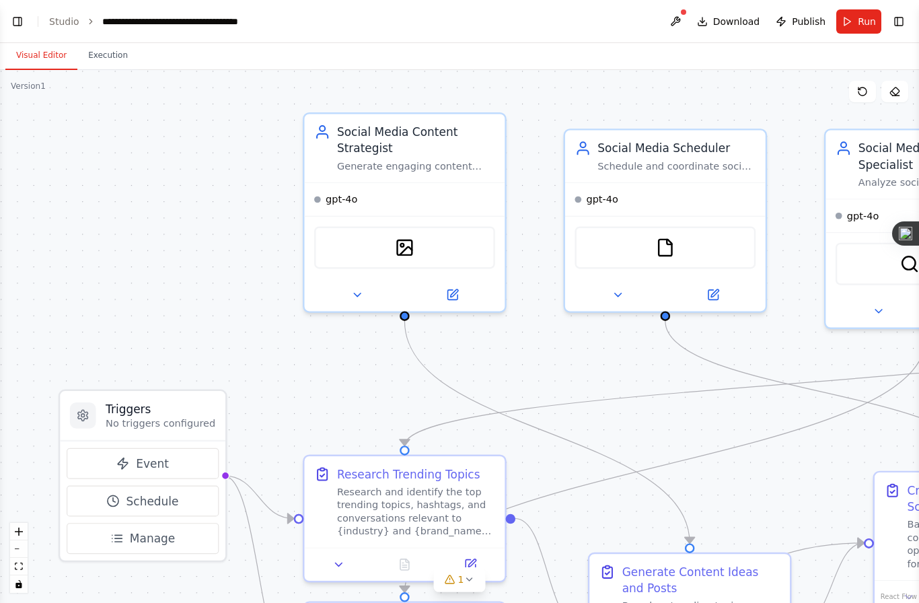
scroll to position [4, 0]
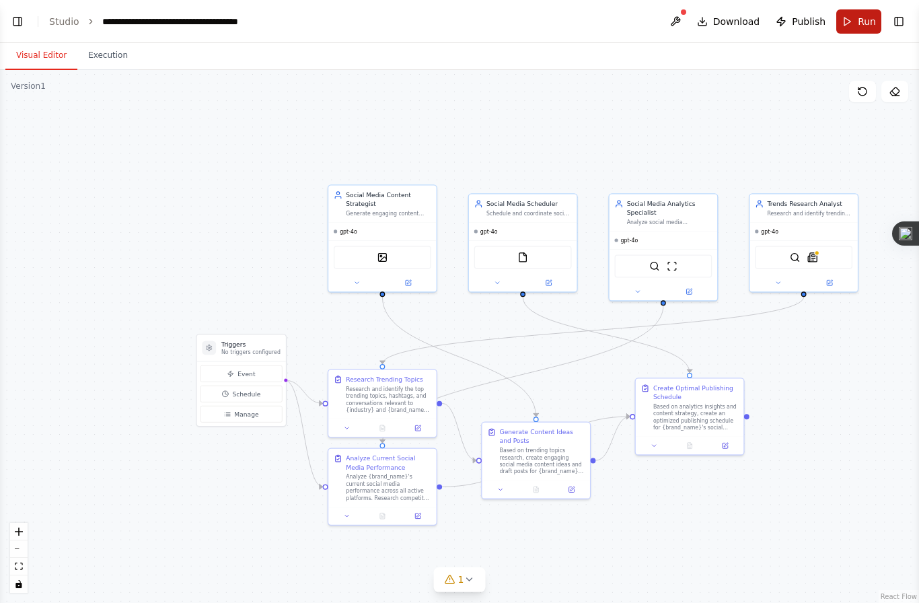
click at [854, 26] on button "Run" at bounding box center [858, 21] width 45 height 24
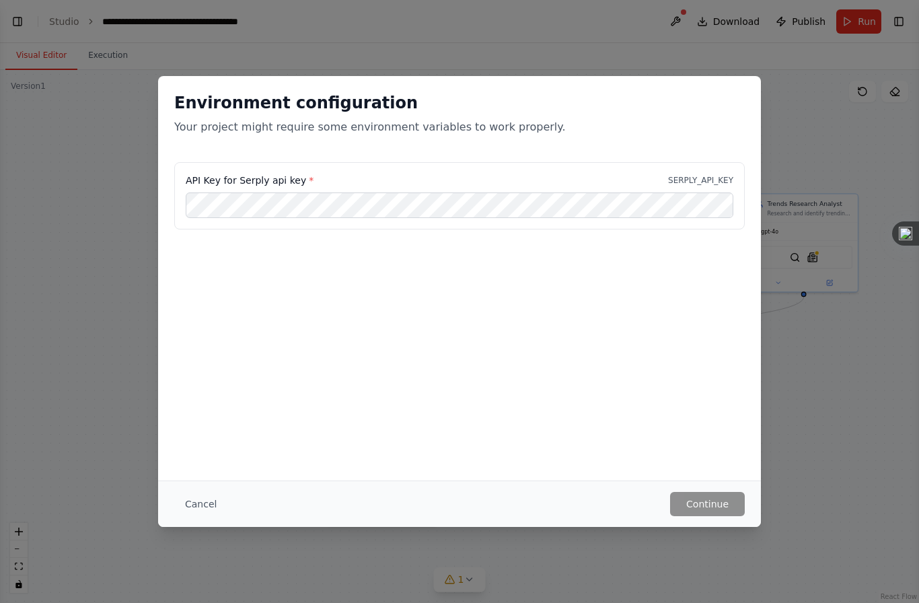
click at [852, 387] on div "Environment configuration Your project might require some environment variables…" at bounding box center [459, 301] width 919 height 603
click at [215, 511] on button "Cancel" at bounding box center [200, 504] width 53 height 24
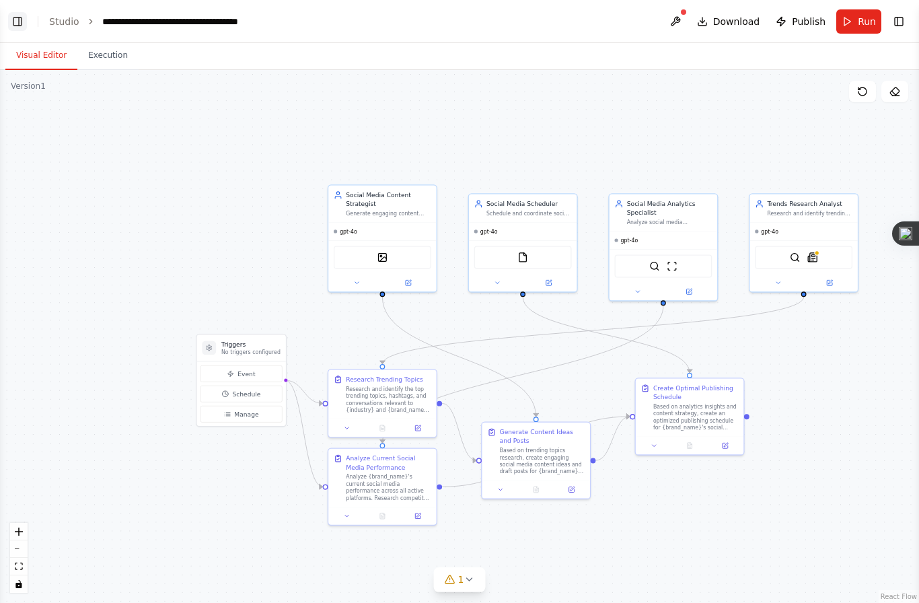
click at [24, 17] on button "Toggle Left Sidebar" at bounding box center [17, 21] width 19 height 19
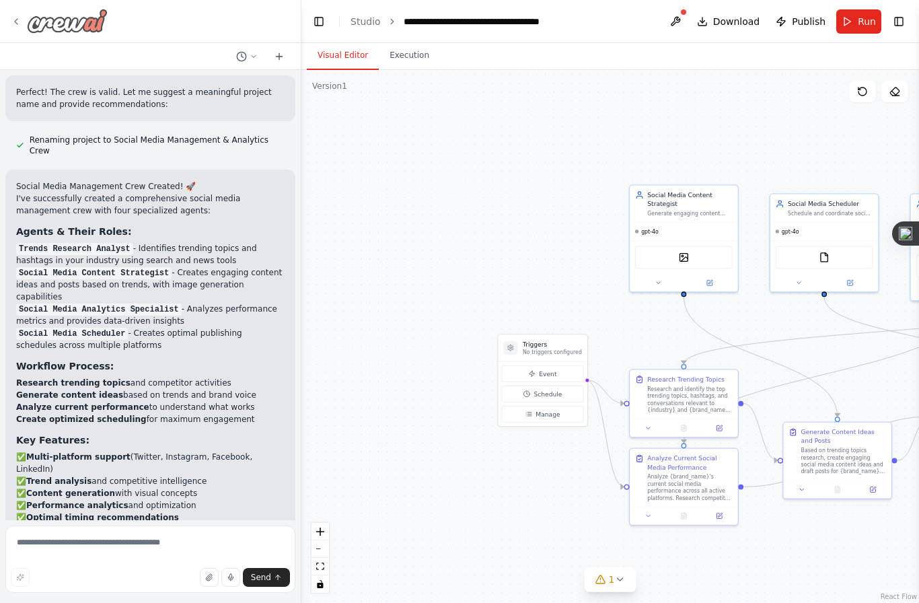
click at [19, 20] on icon at bounding box center [16, 21] width 11 height 11
